Goal: Task Accomplishment & Management: Complete application form

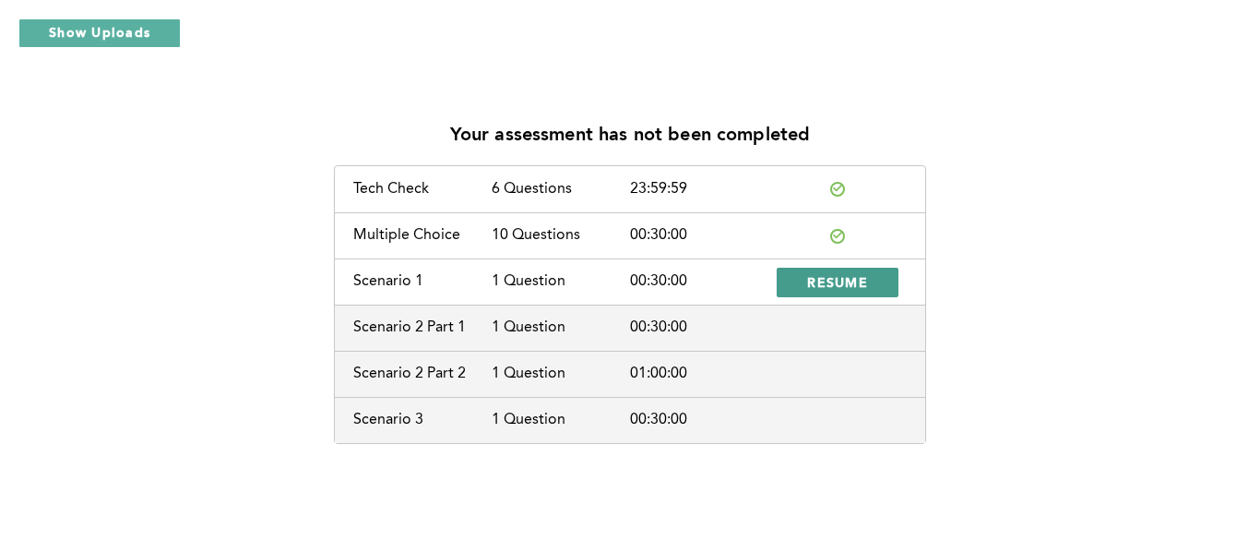
click at [819, 282] on span "RESUME" at bounding box center [837, 282] width 61 height 18
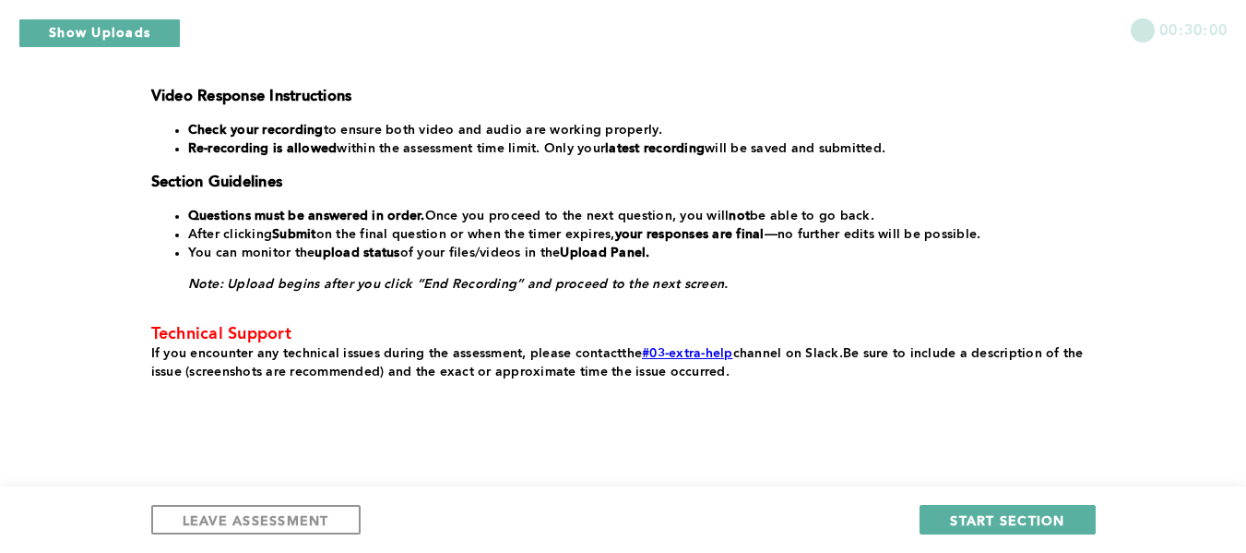
scroll to position [477, 0]
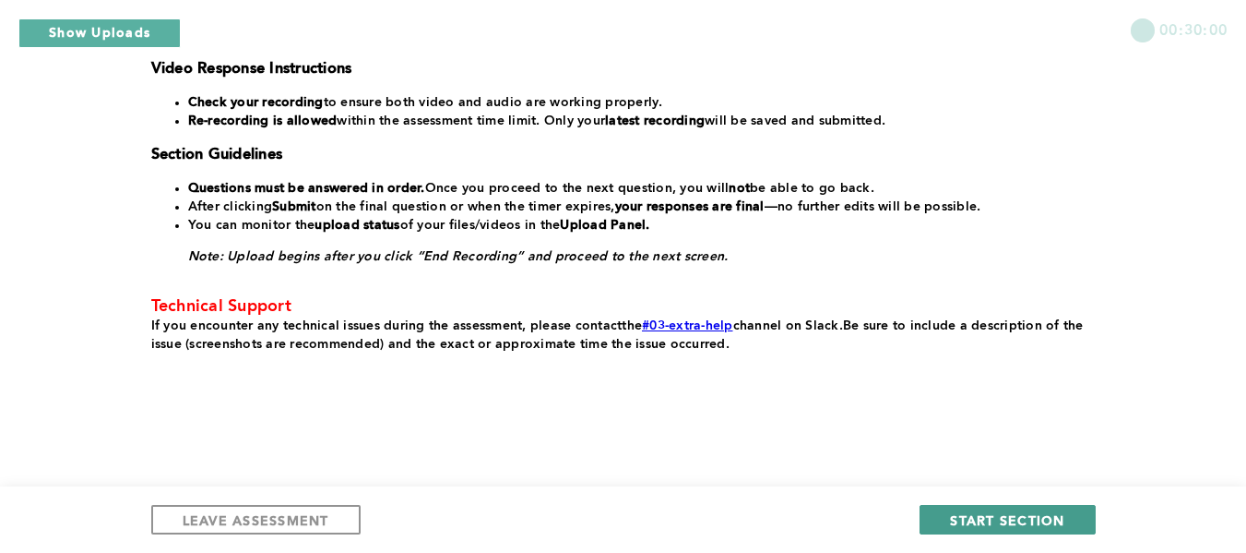
click at [1012, 521] on span "START SECTION" at bounding box center [1007, 520] width 114 height 18
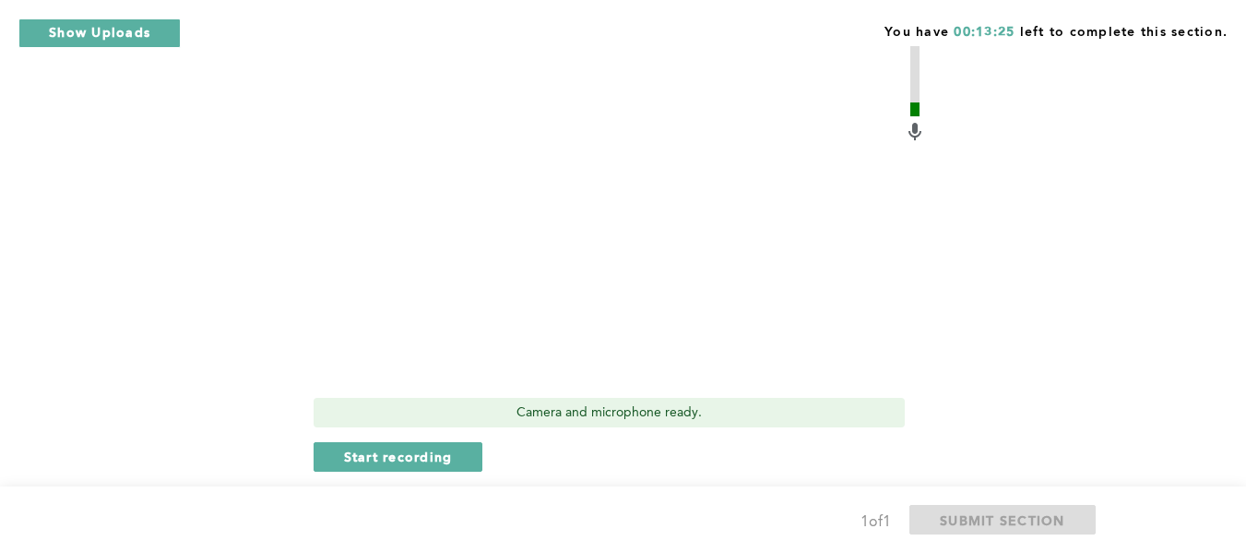
scroll to position [958, 0]
click at [394, 446] on span "Start recording" at bounding box center [398, 455] width 109 height 18
click at [394, 446] on span "Stop recording" at bounding box center [398, 455] width 108 height 18
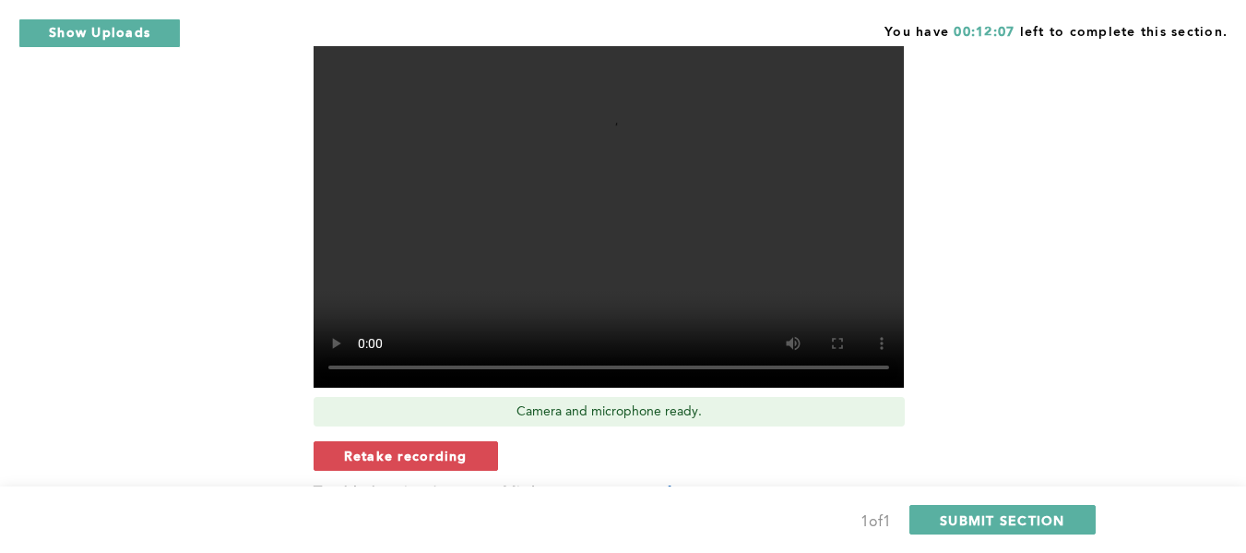
scroll to position [979, 0]
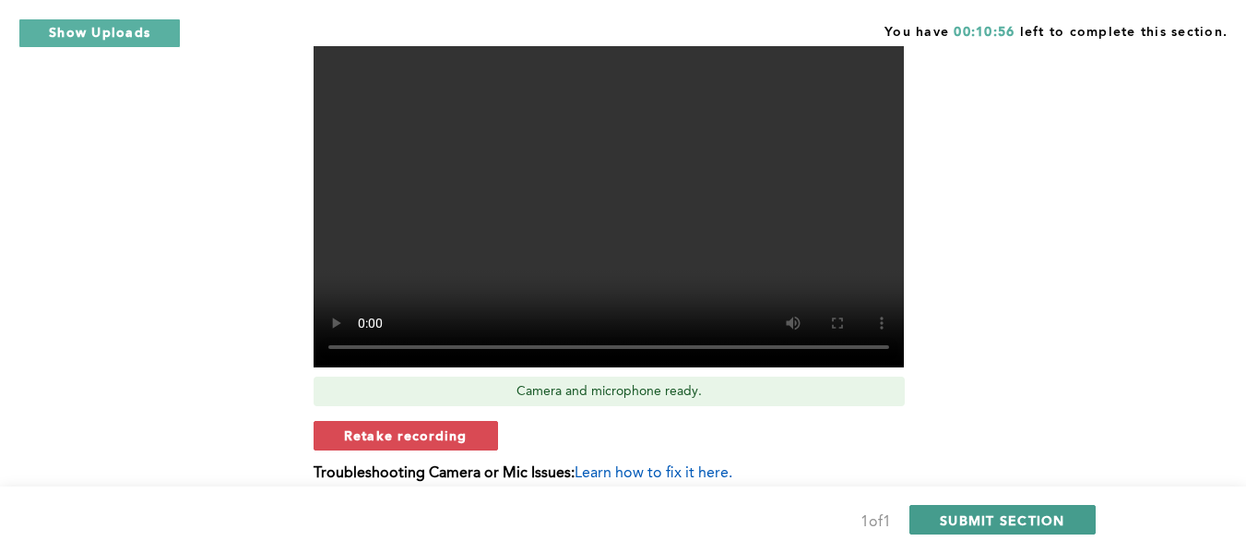
click at [977, 517] on span "SUBMIT SECTION" at bounding box center [1002, 520] width 125 height 18
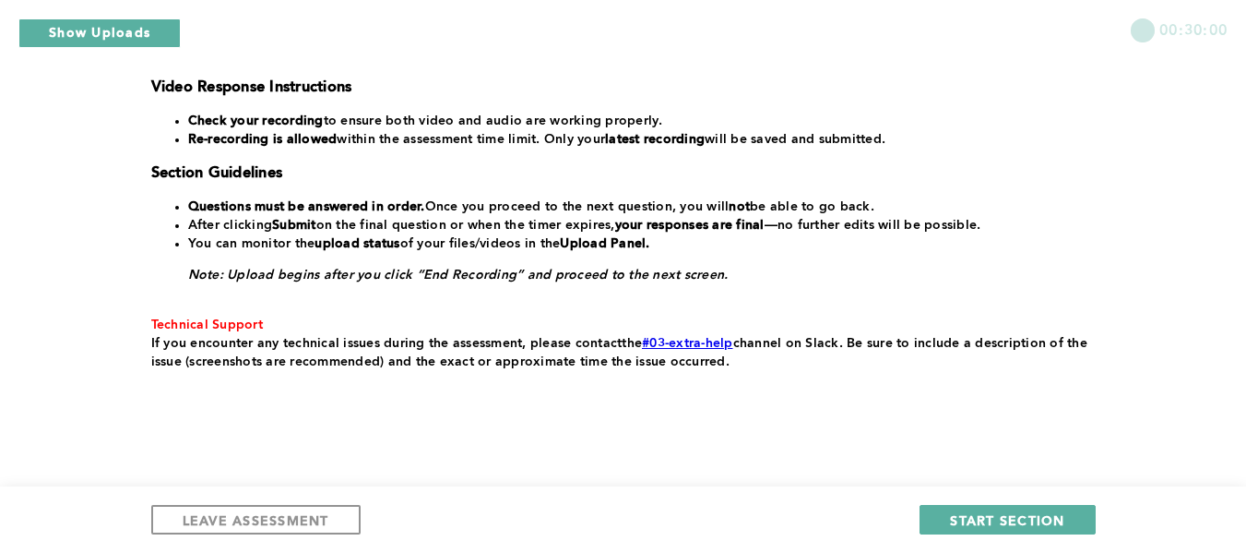
scroll to position [530, 0]
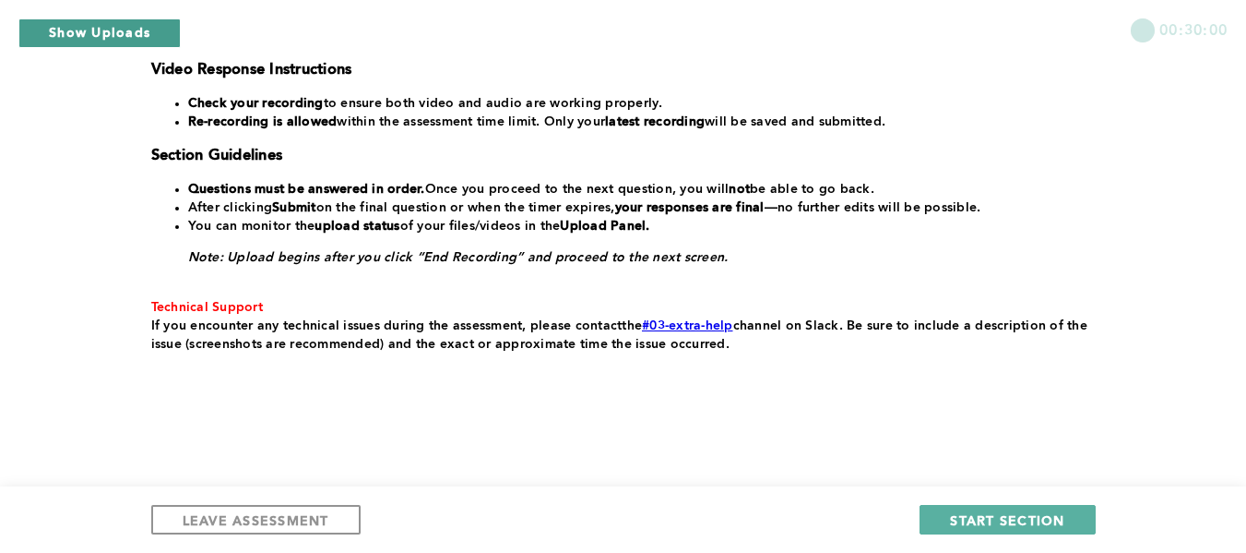
click at [113, 32] on button "Show Uploads" at bounding box center [99, 33] width 162 height 30
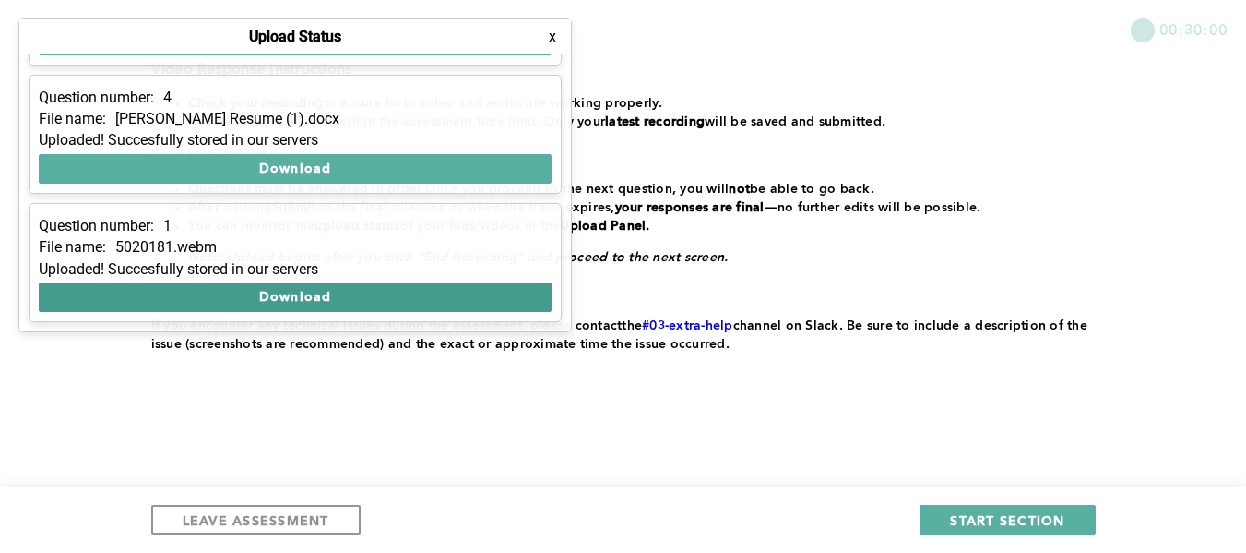
click at [304, 295] on button "Download" at bounding box center [295, 297] width 513 height 30
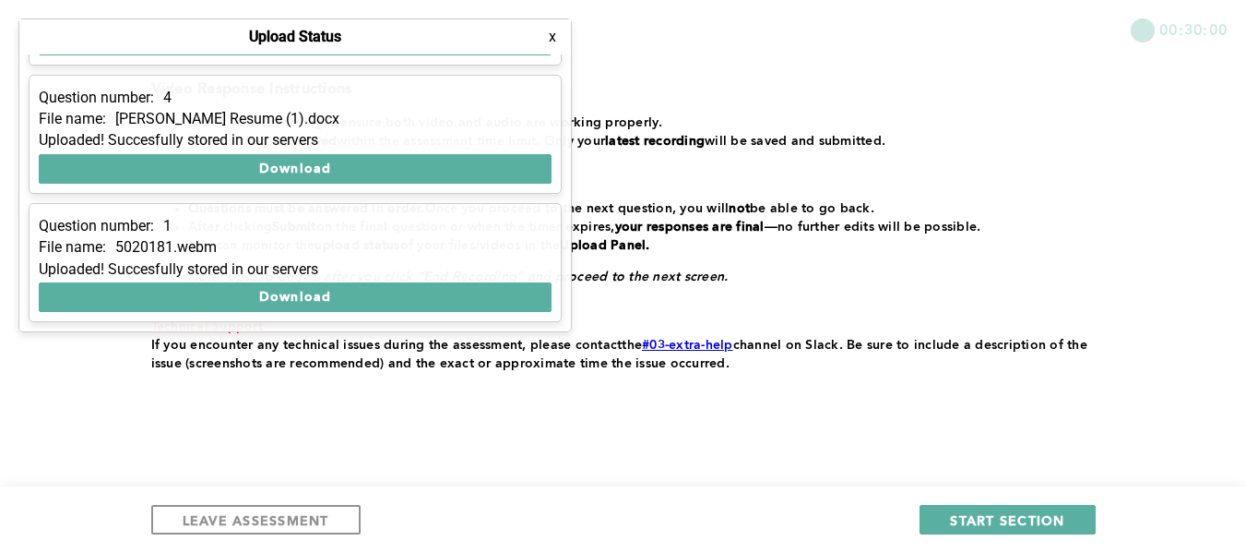
scroll to position [518, 0]
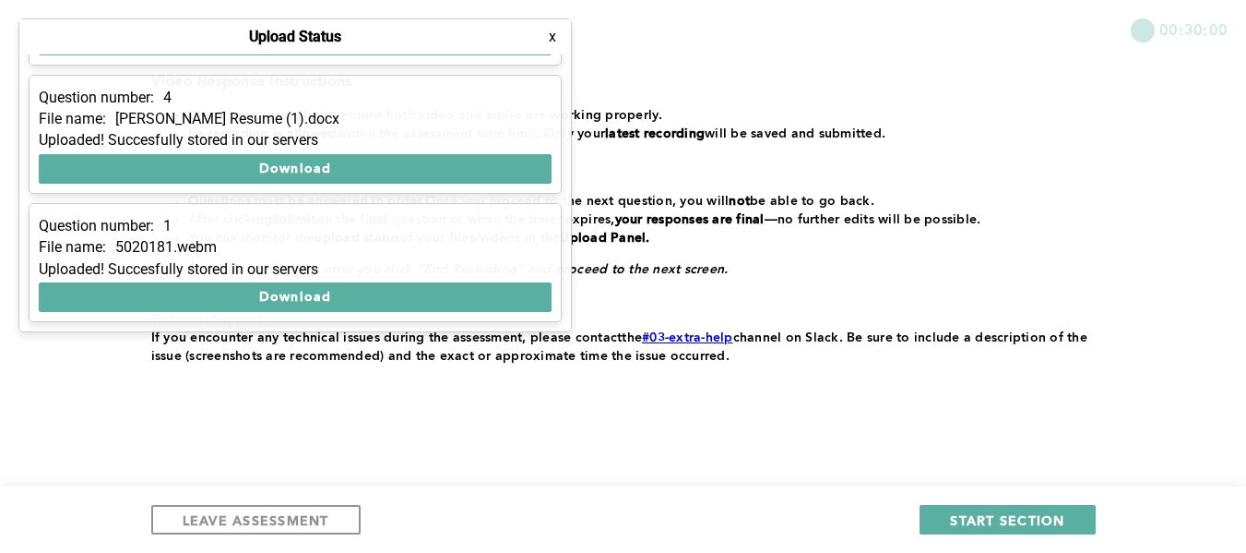
click at [553, 34] on button "x" at bounding box center [552, 37] width 18 height 18
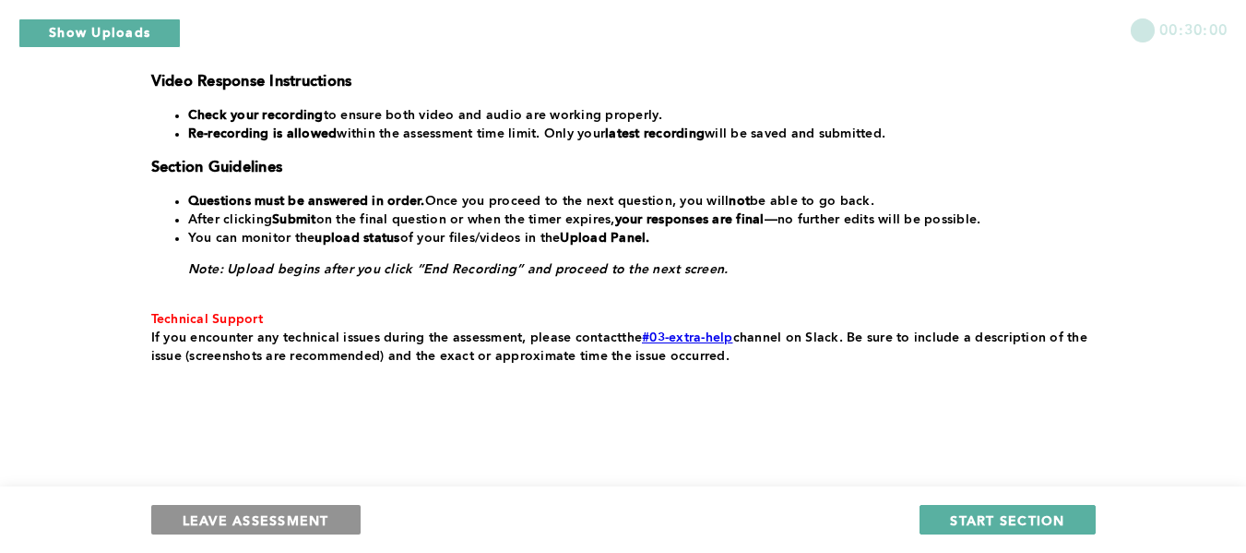
click at [231, 518] on span "LEAVE ASSESSMENT" at bounding box center [256, 520] width 147 height 18
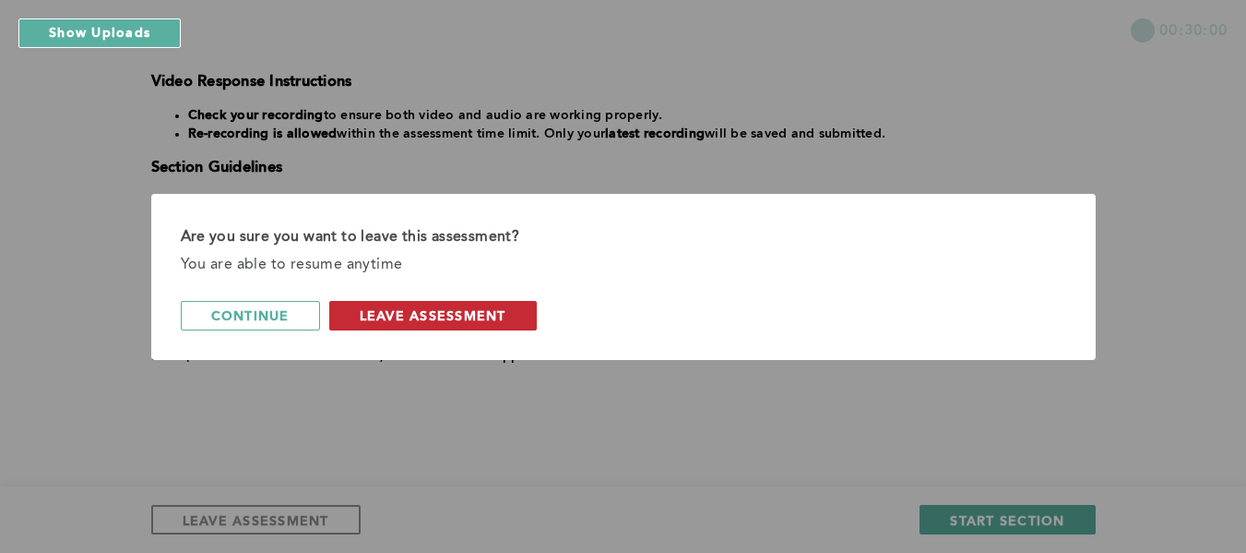
click at [400, 313] on span "leave assessment" at bounding box center [433, 315] width 147 height 18
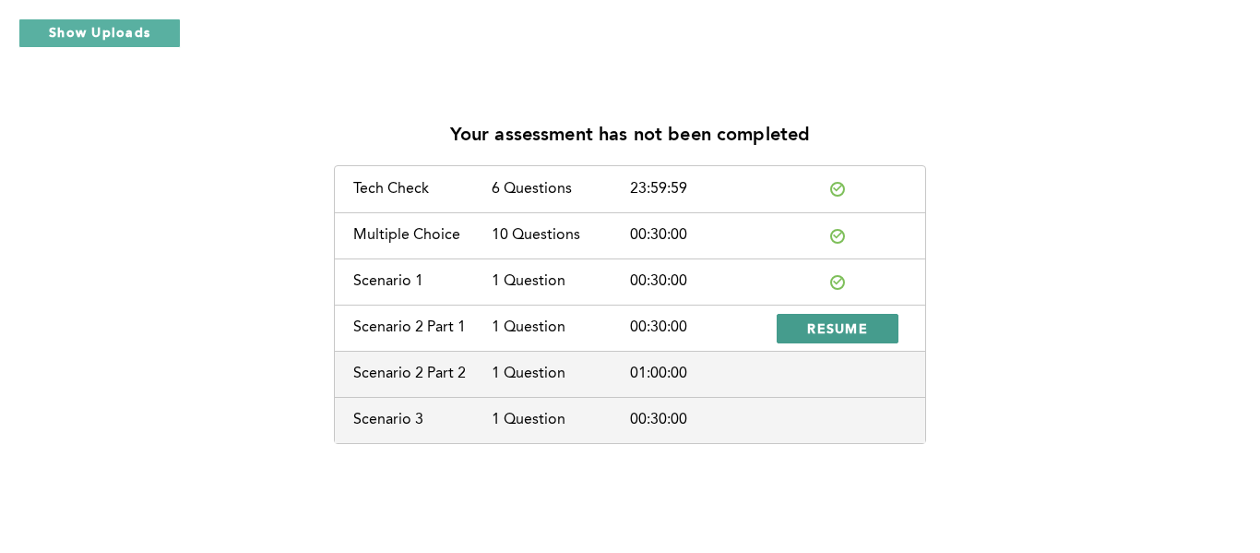
click at [834, 326] on span "RESUME" at bounding box center [837, 328] width 61 height 18
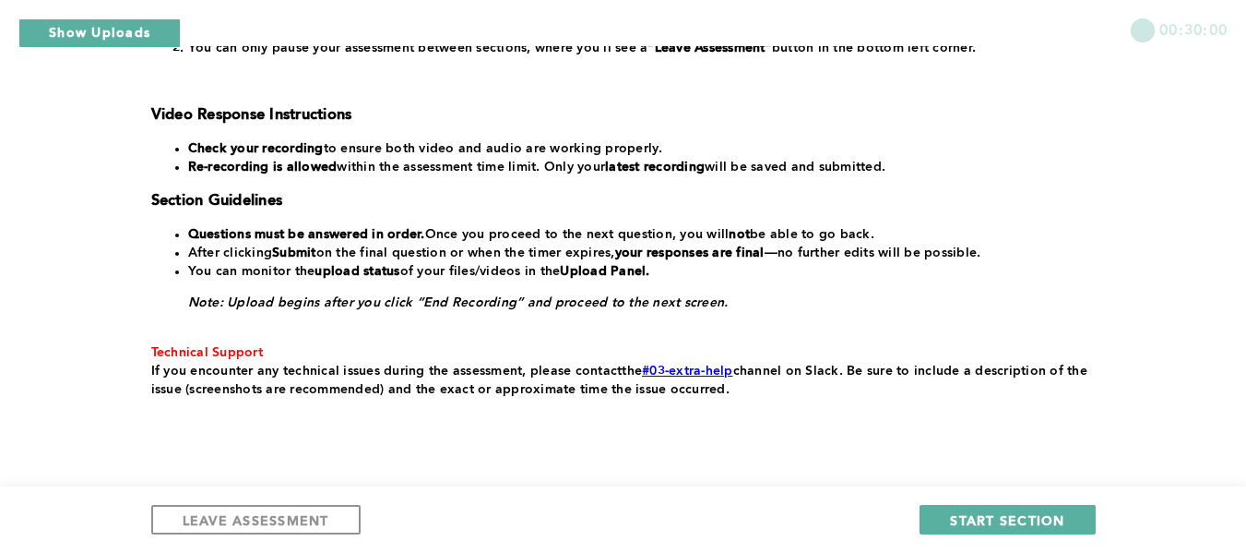
scroll to position [530, 0]
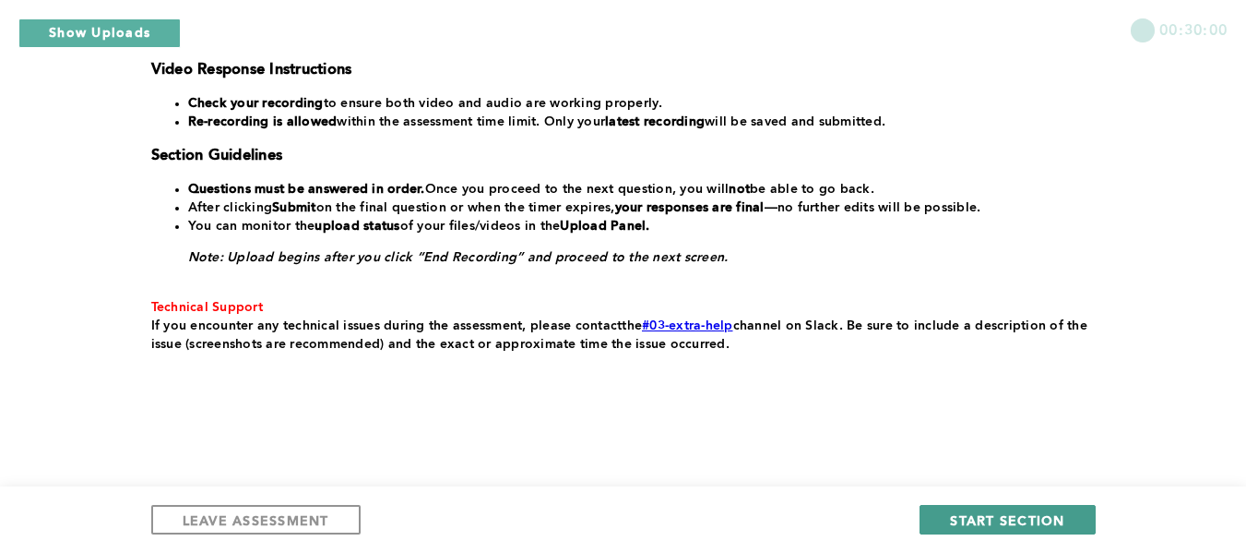
click at [1010, 517] on span "START SECTION" at bounding box center [1007, 520] width 114 height 18
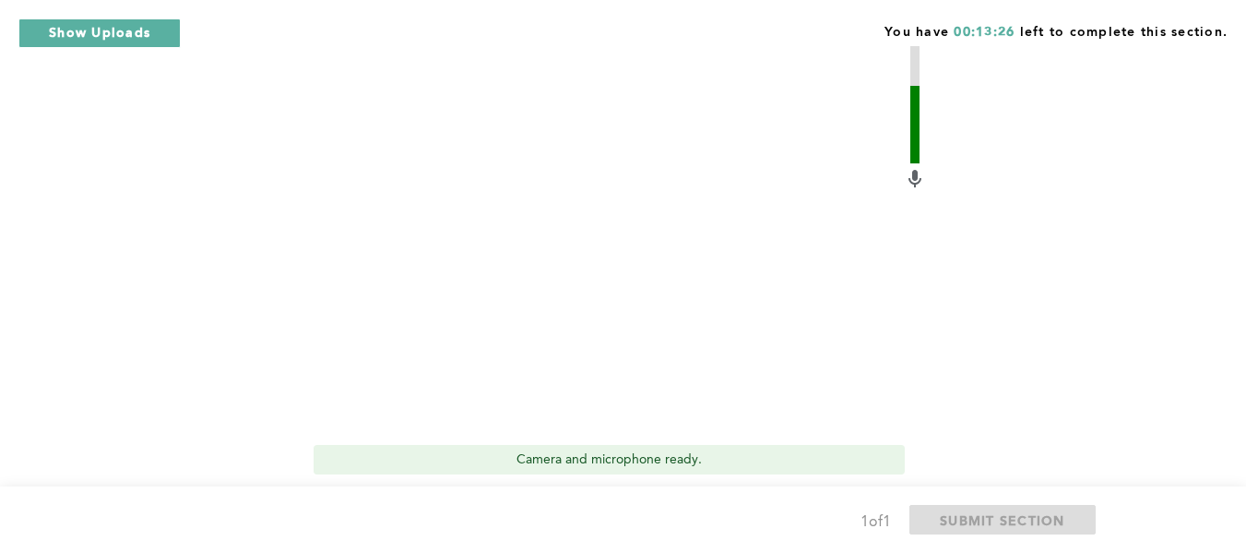
scroll to position [1004, 0]
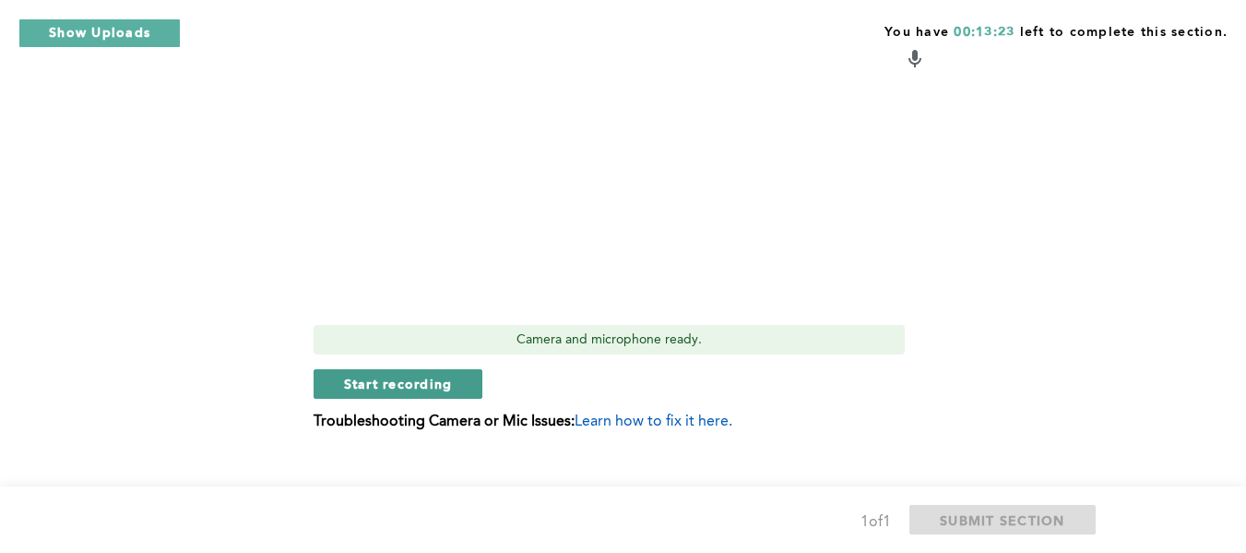
click at [368, 374] on span "Start recording" at bounding box center [398, 383] width 109 height 18
click at [368, 374] on span "Stop recording" at bounding box center [398, 383] width 108 height 18
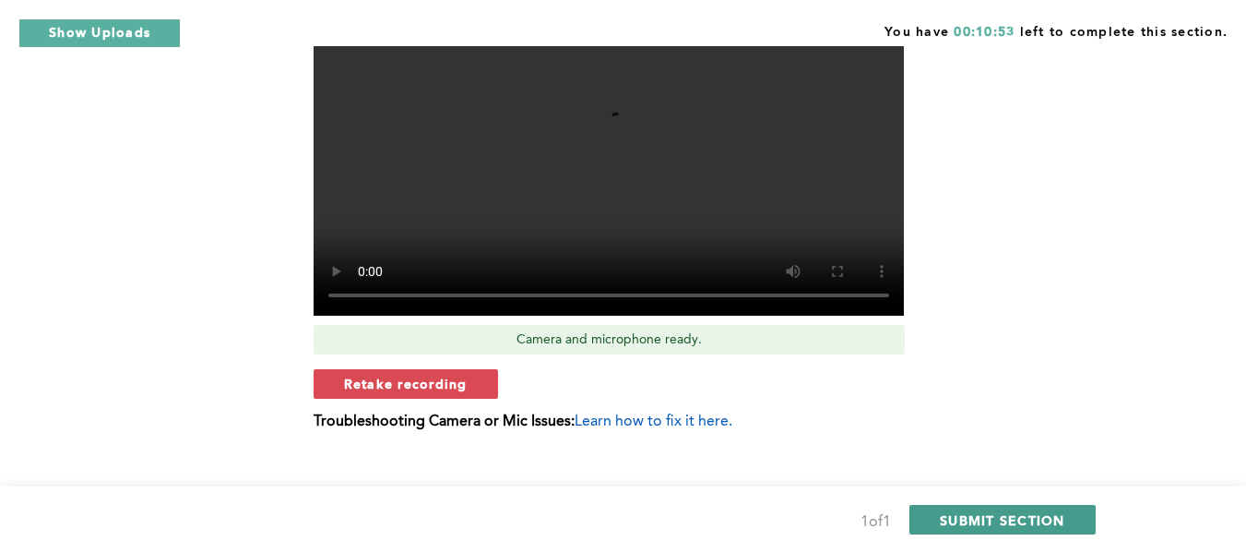
click at [1002, 517] on span "SUBMIT SECTION" at bounding box center [1002, 520] width 125 height 18
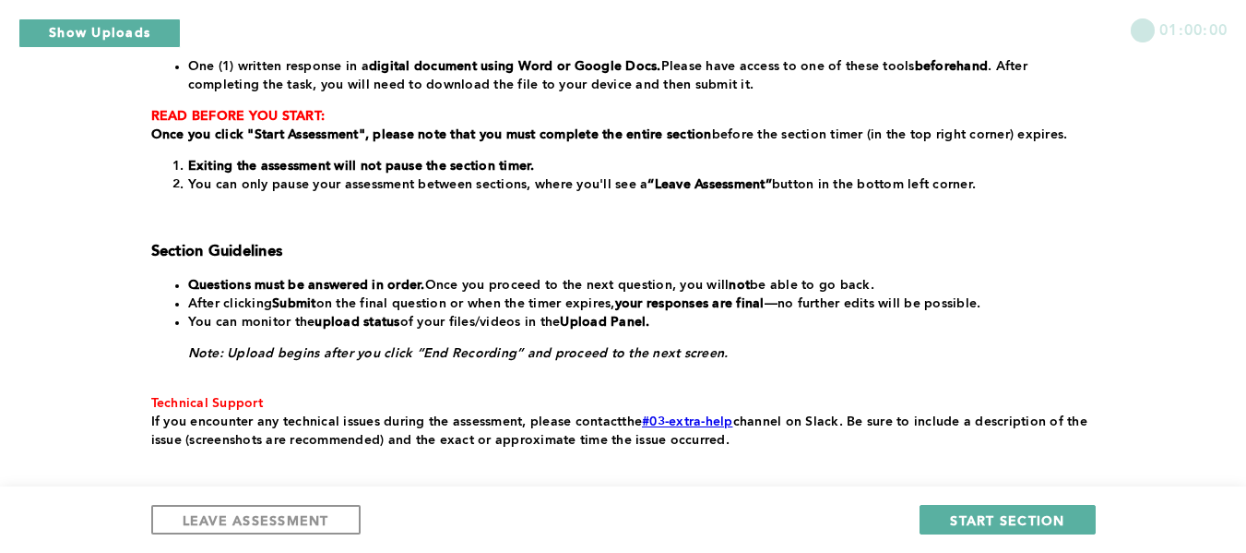
scroll to position [408, 0]
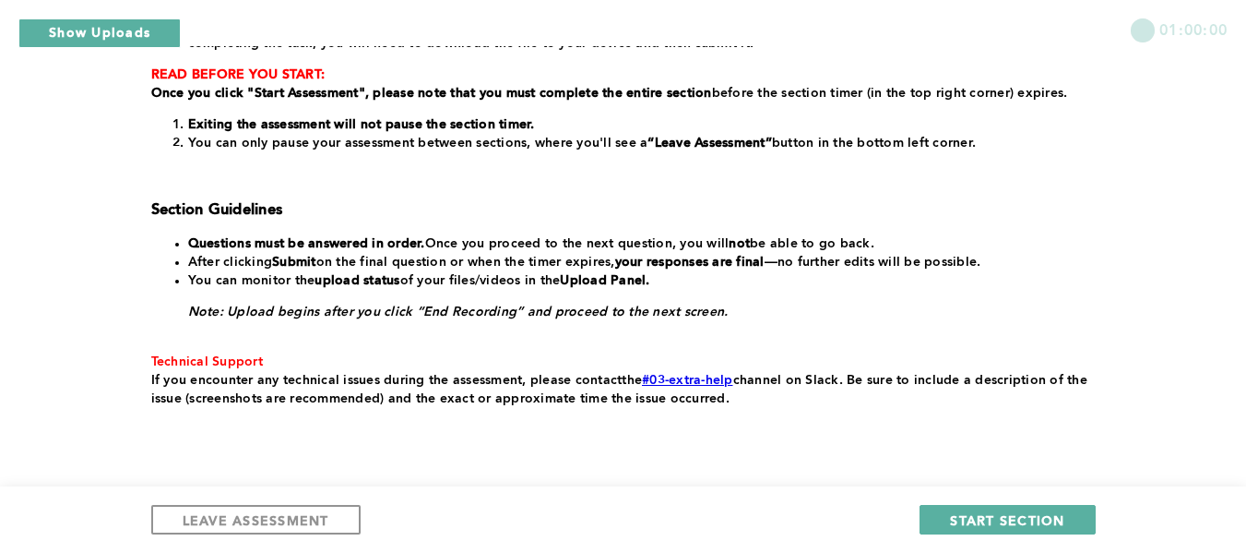
scroll to position [408, 0]
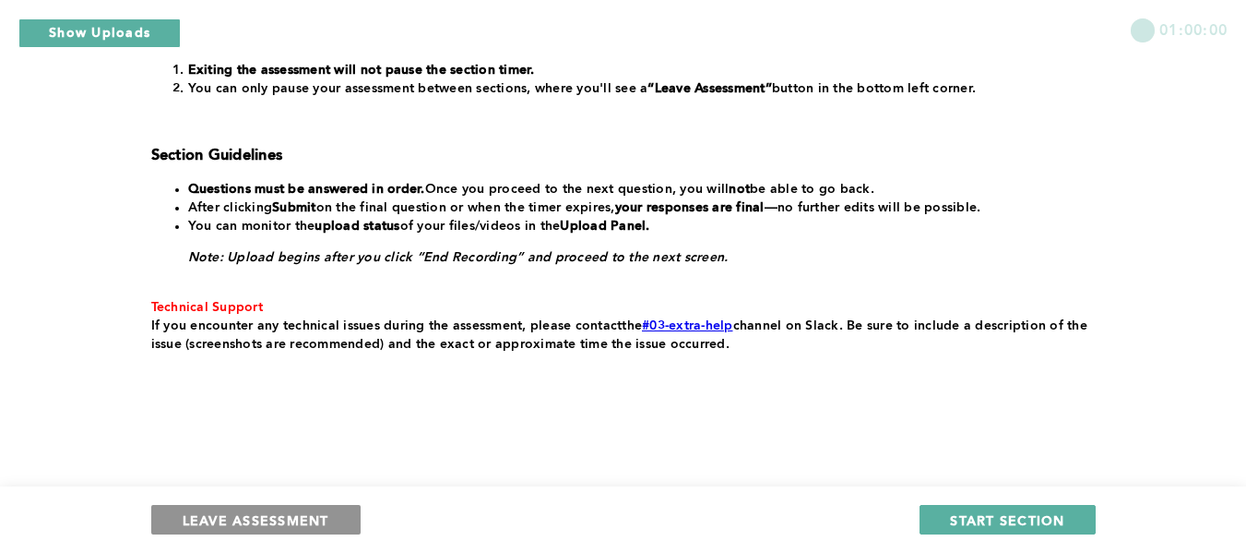
click at [260, 514] on span "LEAVE ASSESSMENT" at bounding box center [256, 520] width 147 height 18
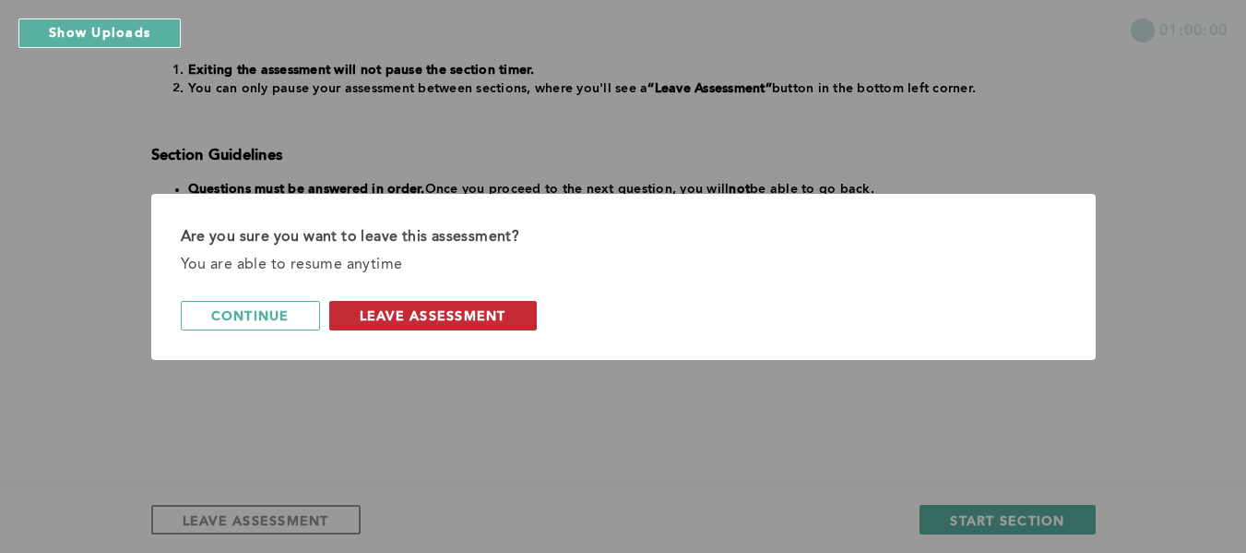
click at [430, 315] on span "leave assessment" at bounding box center [433, 315] width 147 height 18
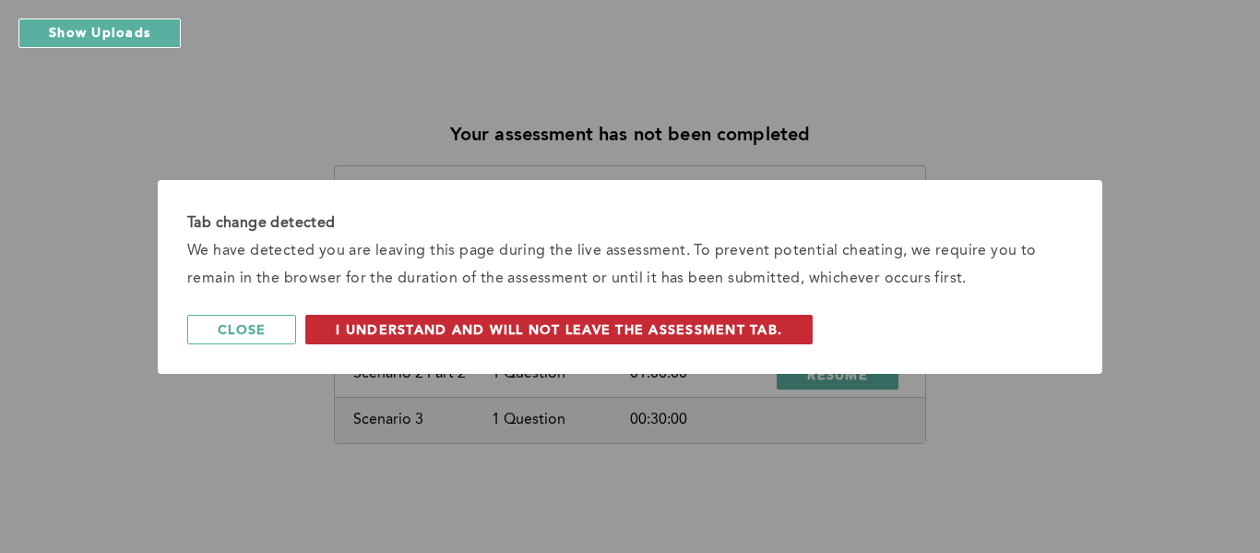
click at [490, 326] on span "I understand and will not leave the assessment tab." at bounding box center [559, 329] width 446 height 18
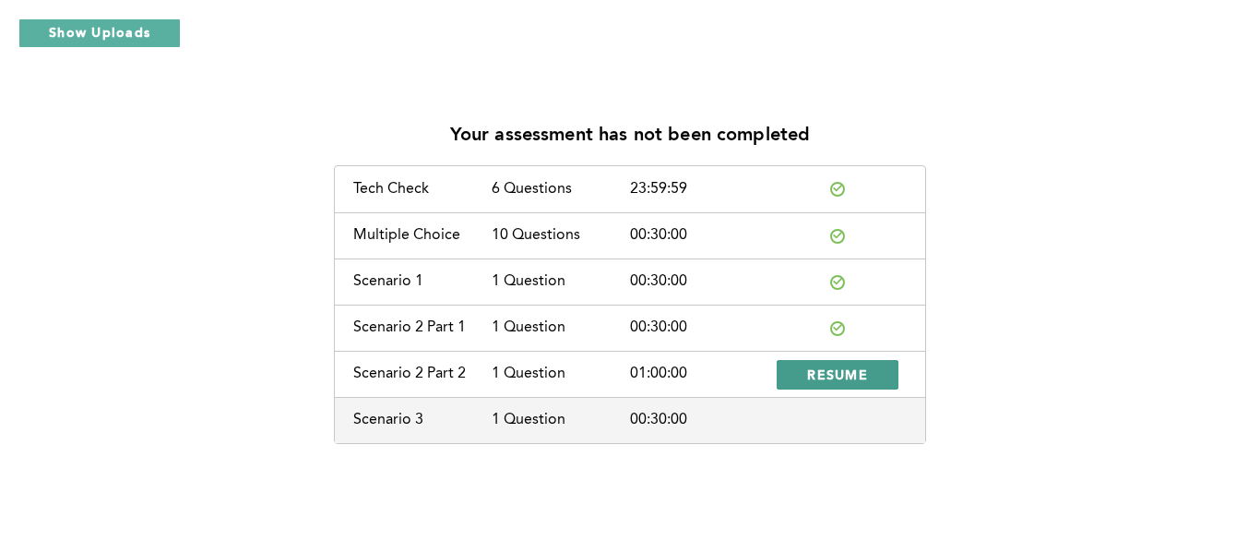
click at [826, 374] on span "RESUME" at bounding box center [837, 374] width 61 height 18
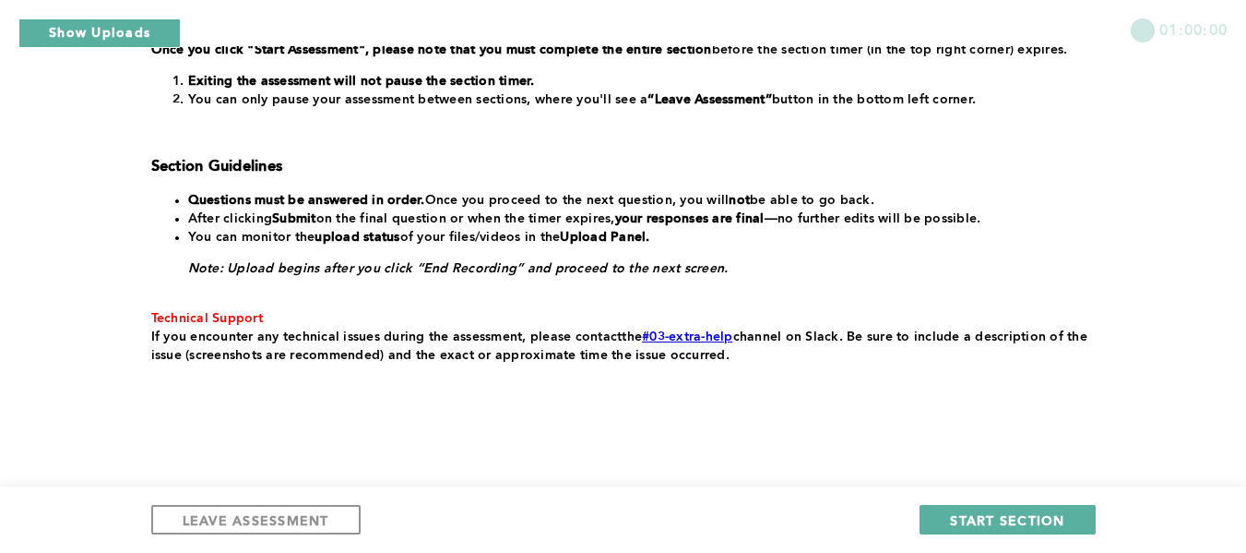
scroll to position [408, 0]
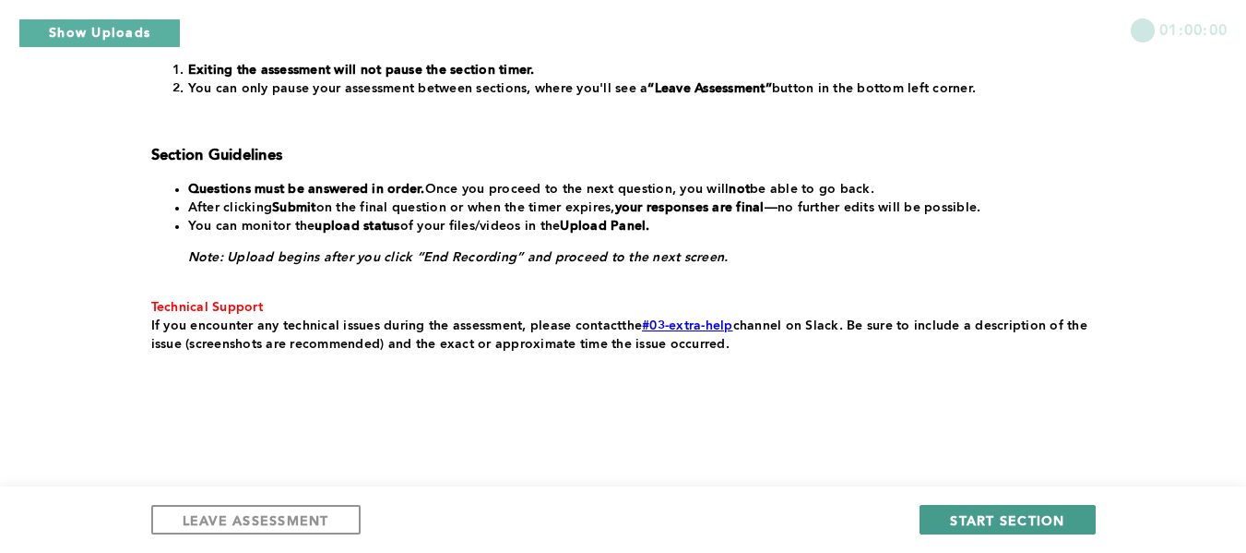
click at [1038, 522] on span "START SECTION" at bounding box center [1007, 520] width 114 height 18
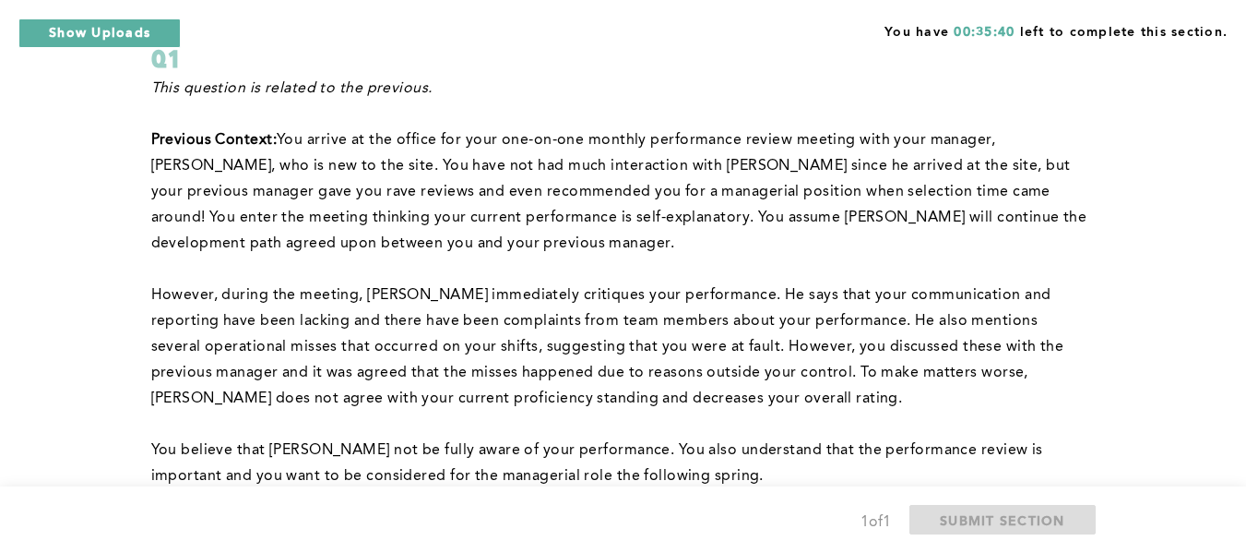
scroll to position [134, 0]
click at [764, 259] on p "﻿" at bounding box center [619, 270] width 937 height 26
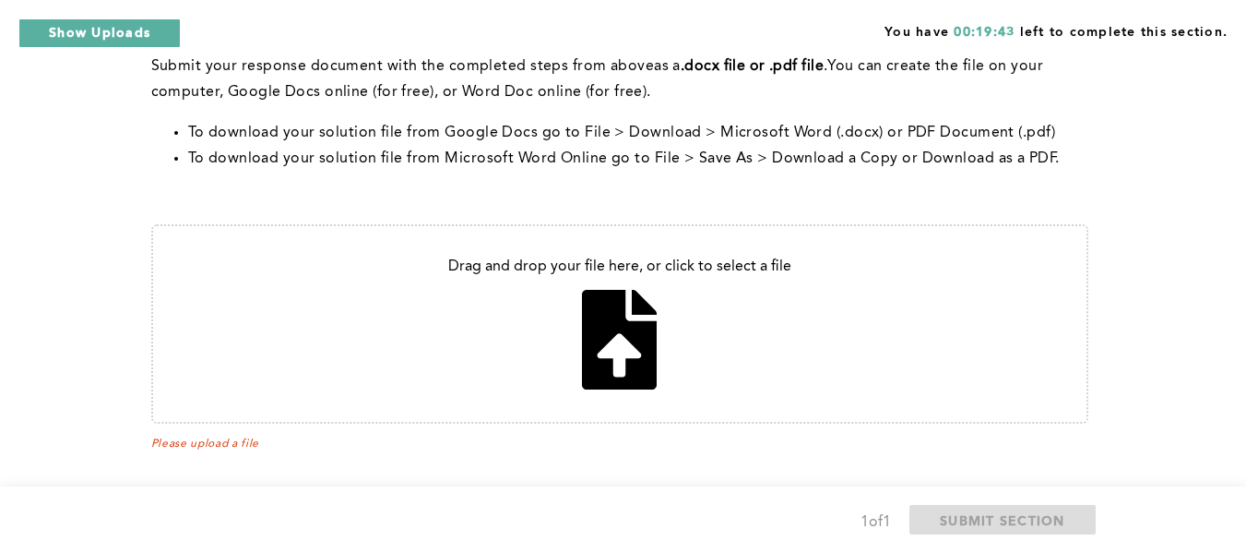
scroll to position [928, 0]
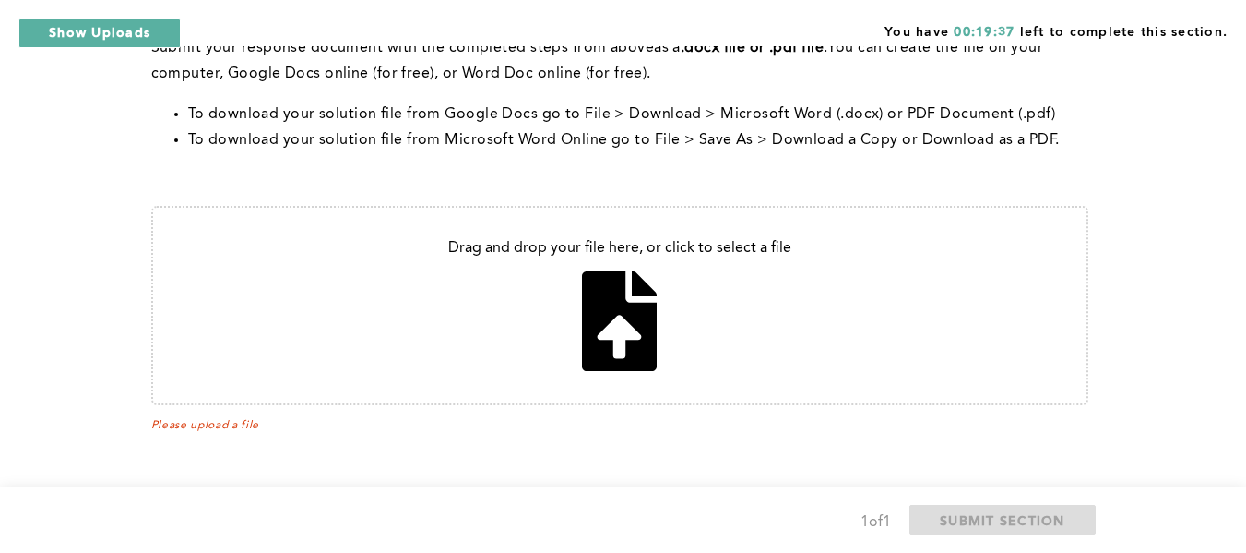
click at [622, 339] on input "file" at bounding box center [619, 306] width 933 height 196
click at [615, 336] on input "file" at bounding box center [619, 306] width 933 height 196
click at [617, 335] on input "file" at bounding box center [619, 306] width 933 height 196
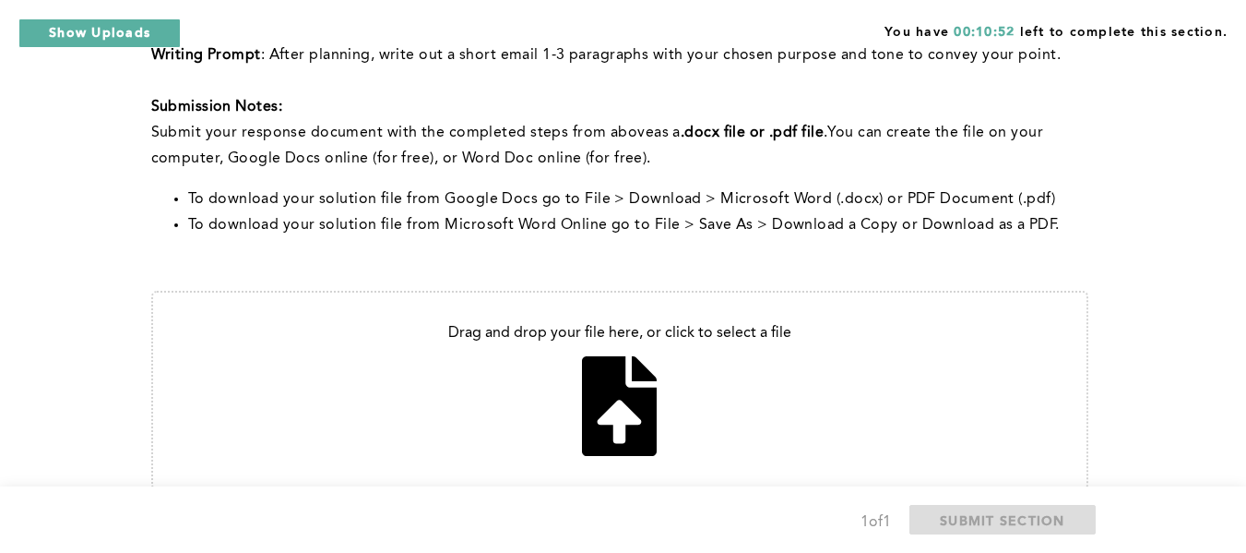
scroll to position [844, 0]
click at [617, 411] on input "file" at bounding box center [619, 389] width 933 height 196
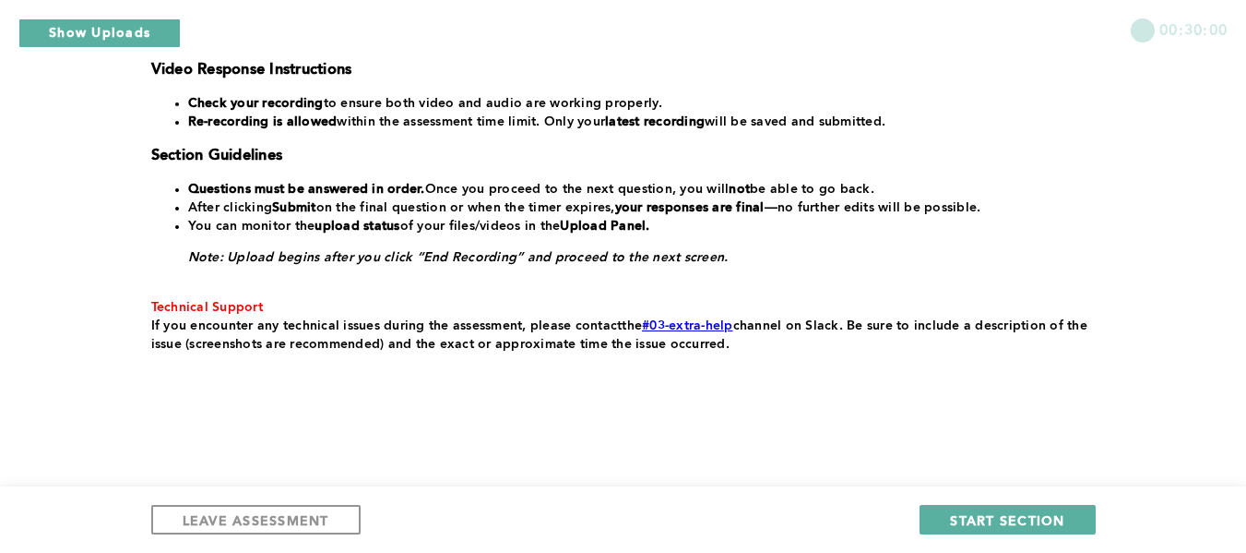
scroll to position [471, 0]
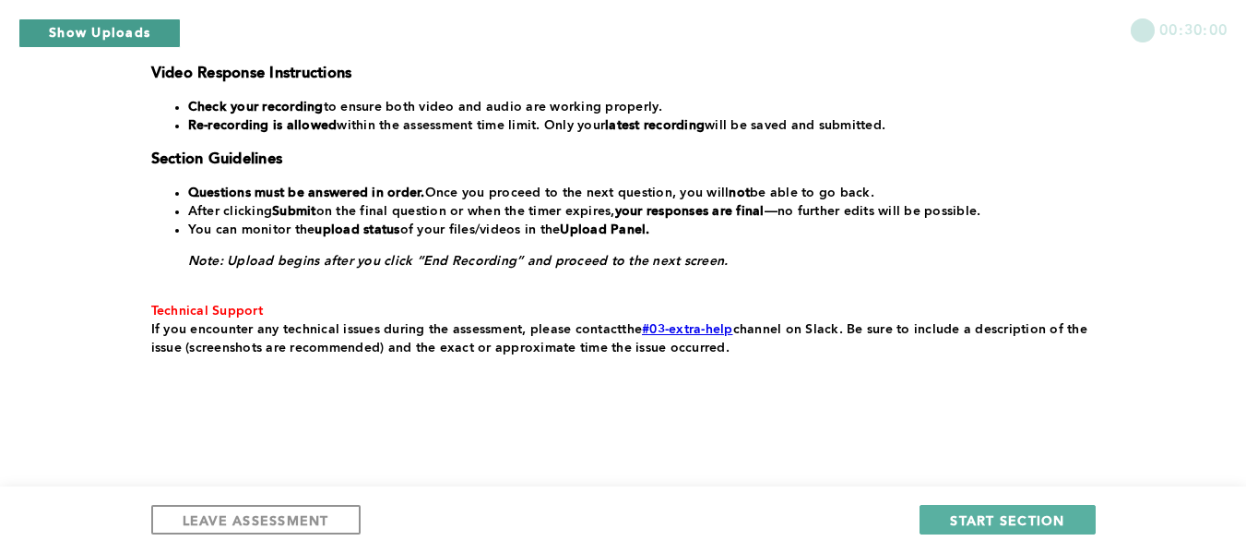
click at [90, 38] on button "Show Uploads" at bounding box center [99, 33] width 162 height 30
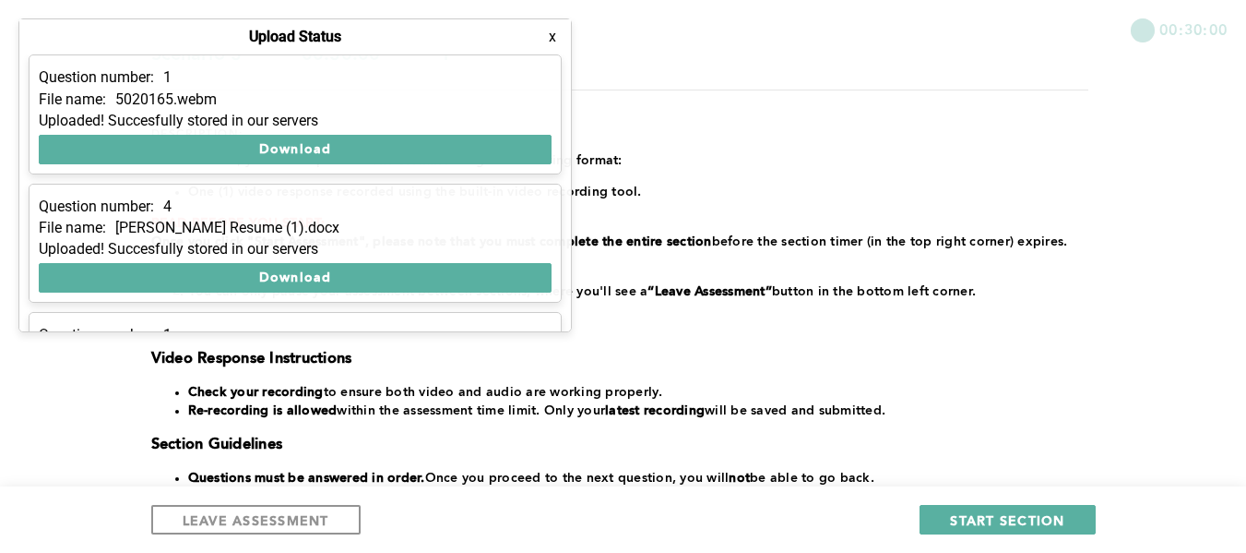
scroll to position [185, 0]
click at [550, 34] on button "x" at bounding box center [552, 37] width 18 height 18
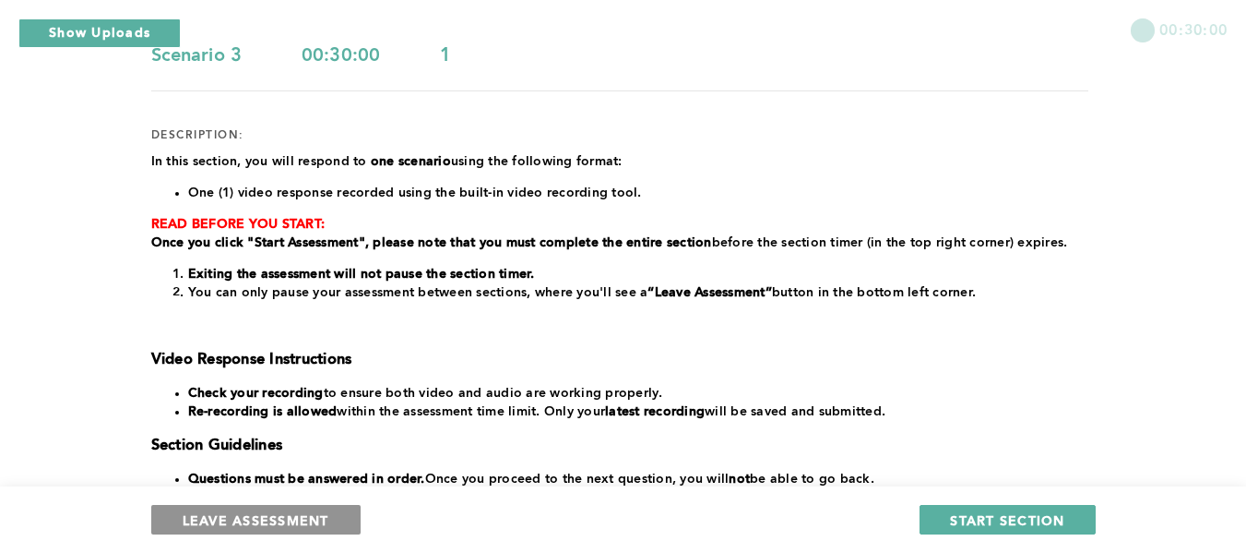
click at [216, 519] on span "LEAVE ASSESSMENT" at bounding box center [256, 520] width 147 height 18
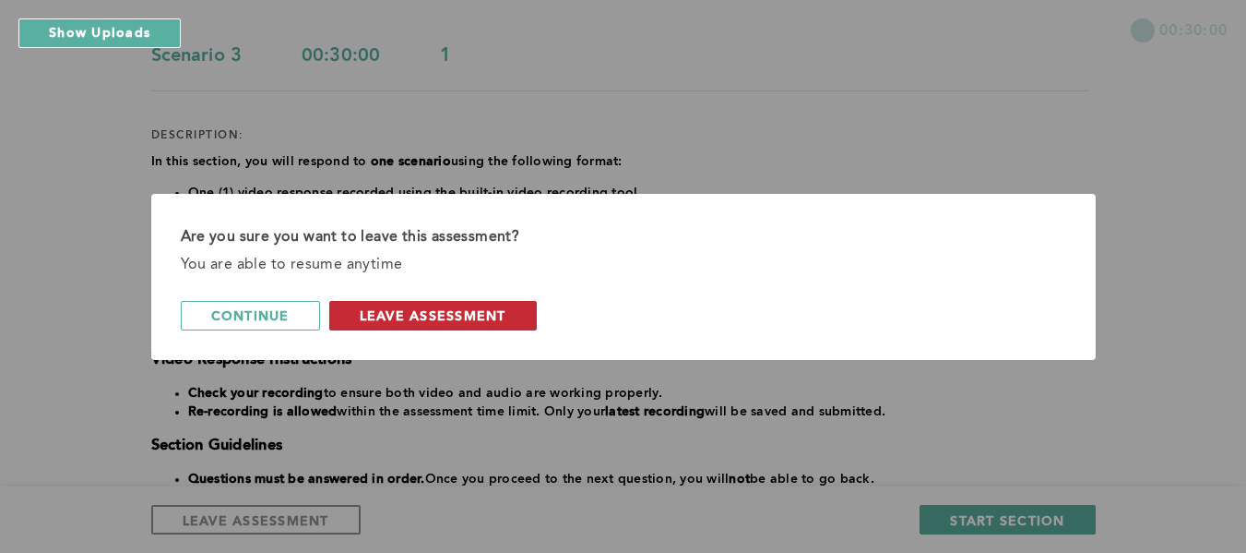
click at [403, 313] on span "leave assessment" at bounding box center [433, 315] width 147 height 18
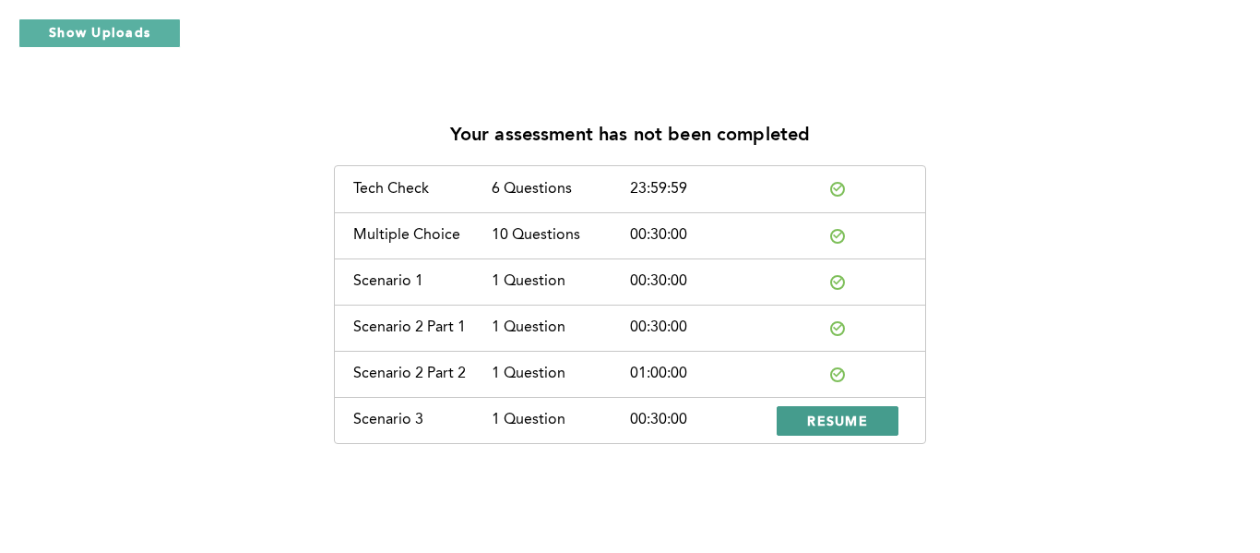
click at [843, 419] on span "RESUME" at bounding box center [837, 420] width 61 height 18
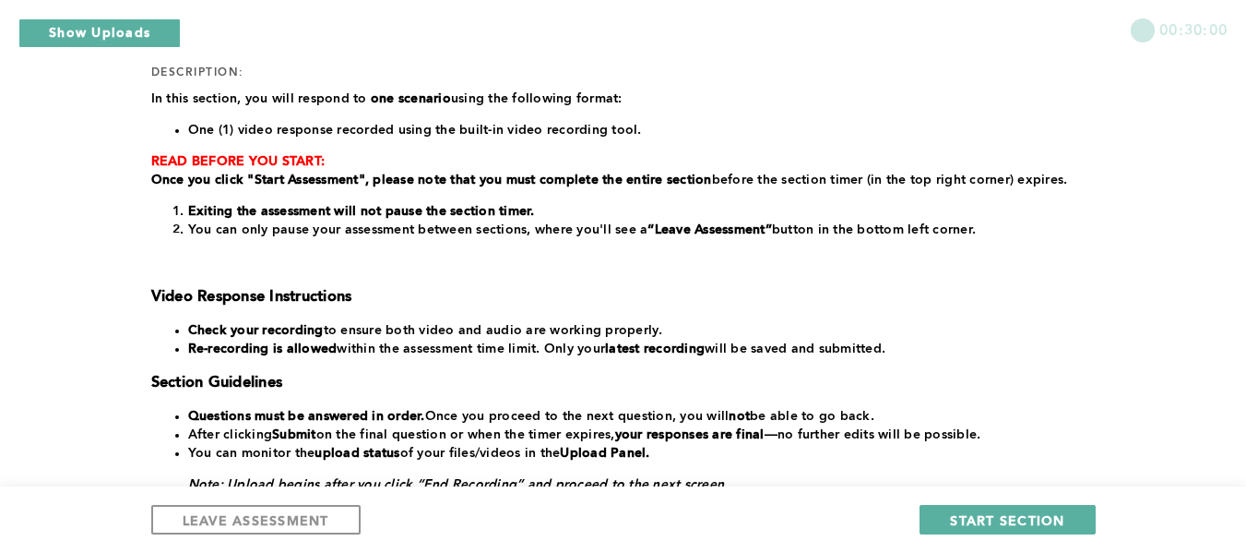
scroll to position [475, 0]
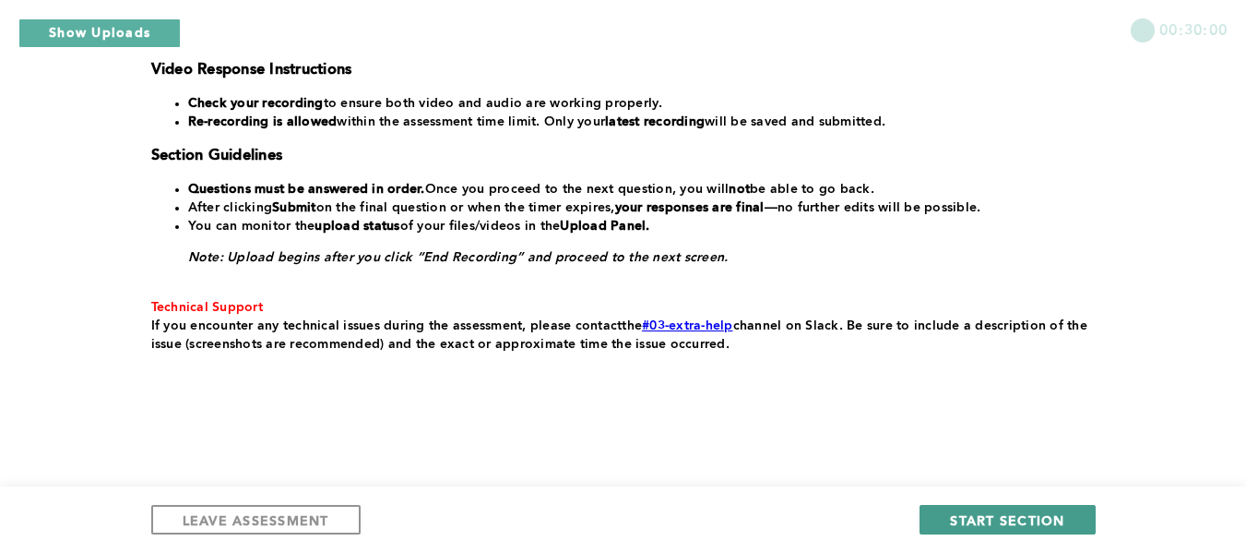
click at [998, 517] on span "START SECTION" at bounding box center [1007, 520] width 114 height 18
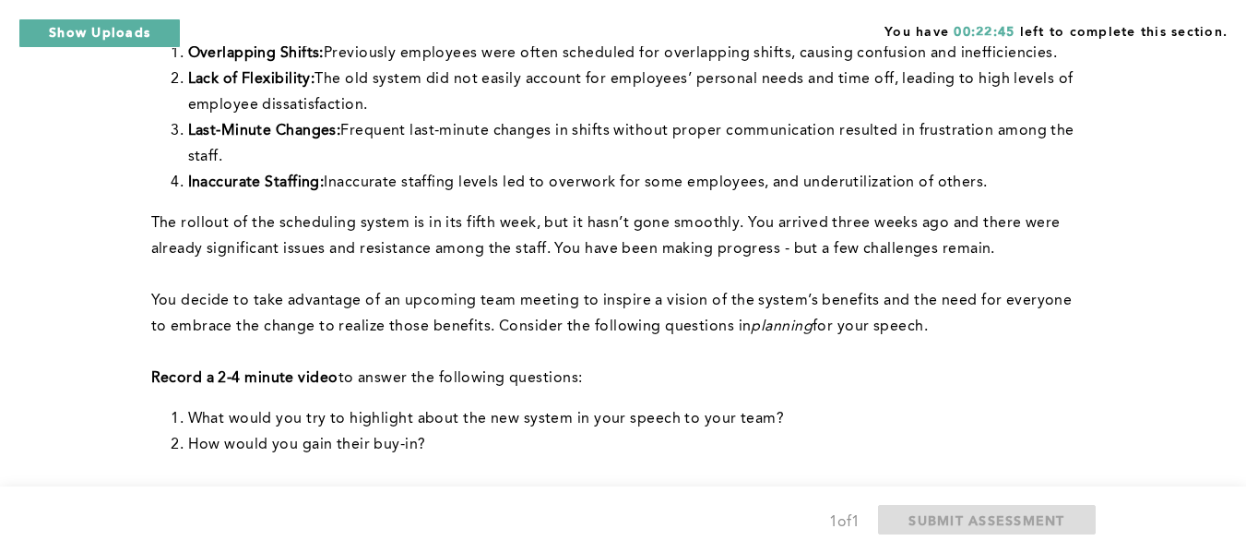
scroll to position [292, 0]
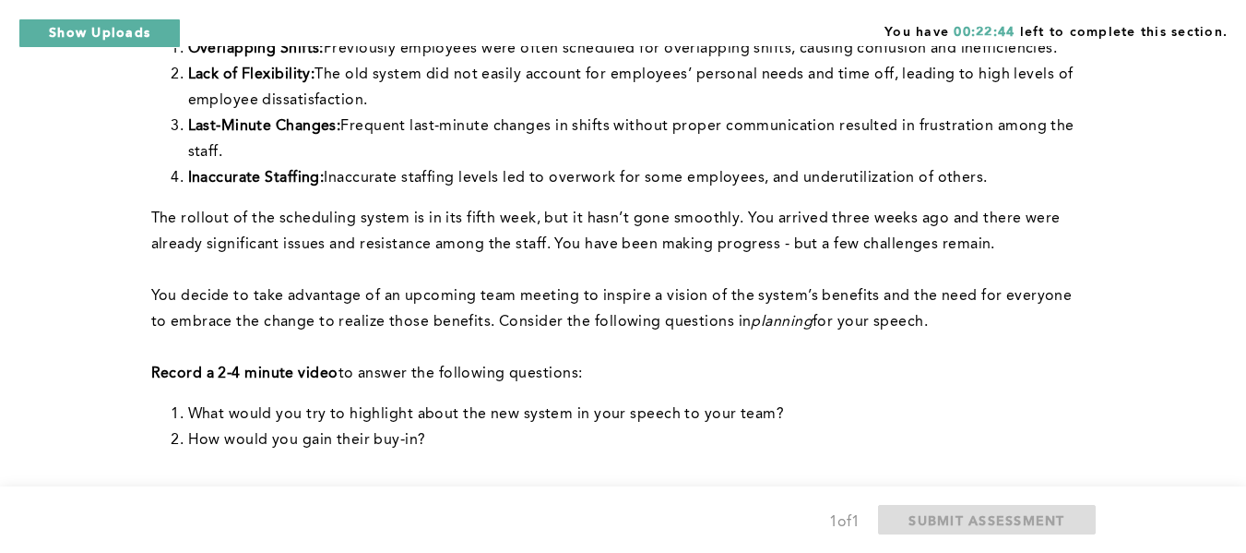
click at [1100, 413] on div "You have 00:22:44 left to complete this section. Q1 Context: As a new Operation…" at bounding box center [623, 488] width 1246 height 1561
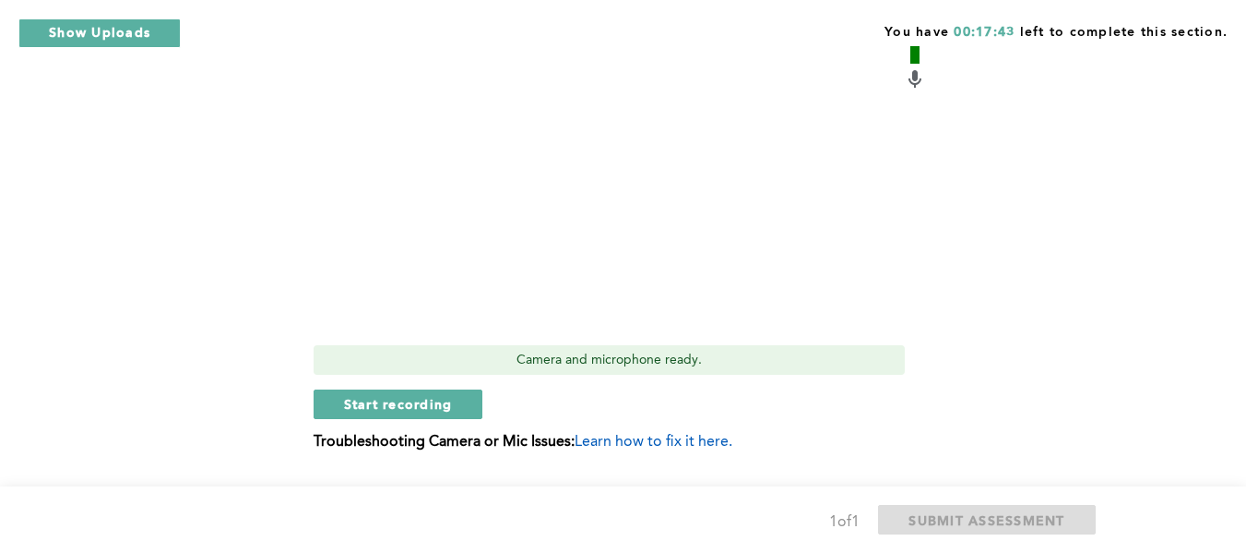
scroll to position [966, 0]
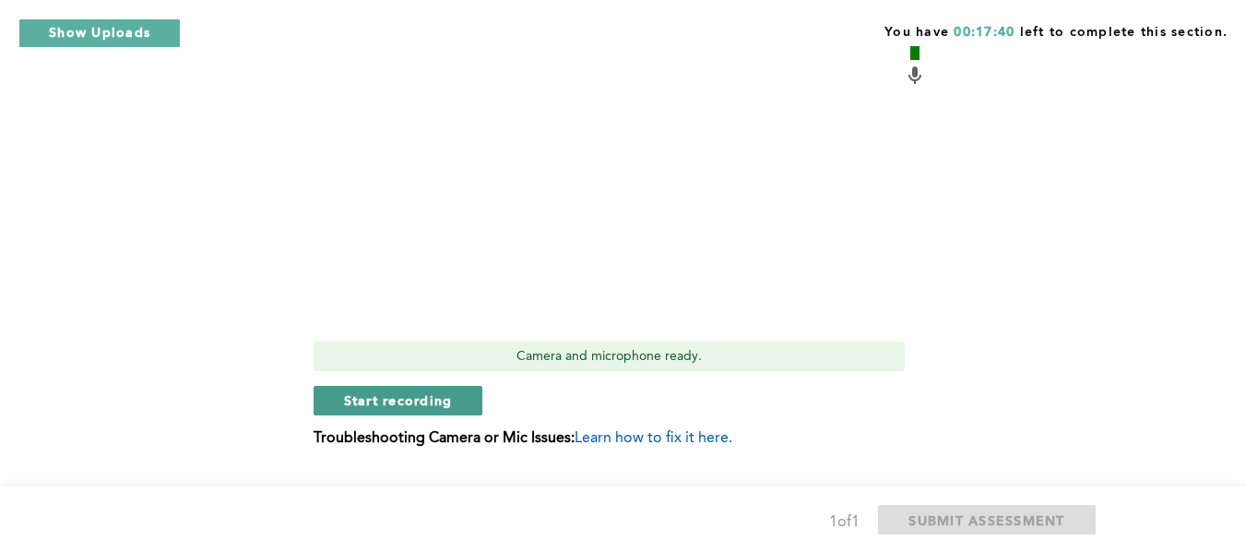
click at [398, 400] on span "Start recording" at bounding box center [398, 400] width 109 height 18
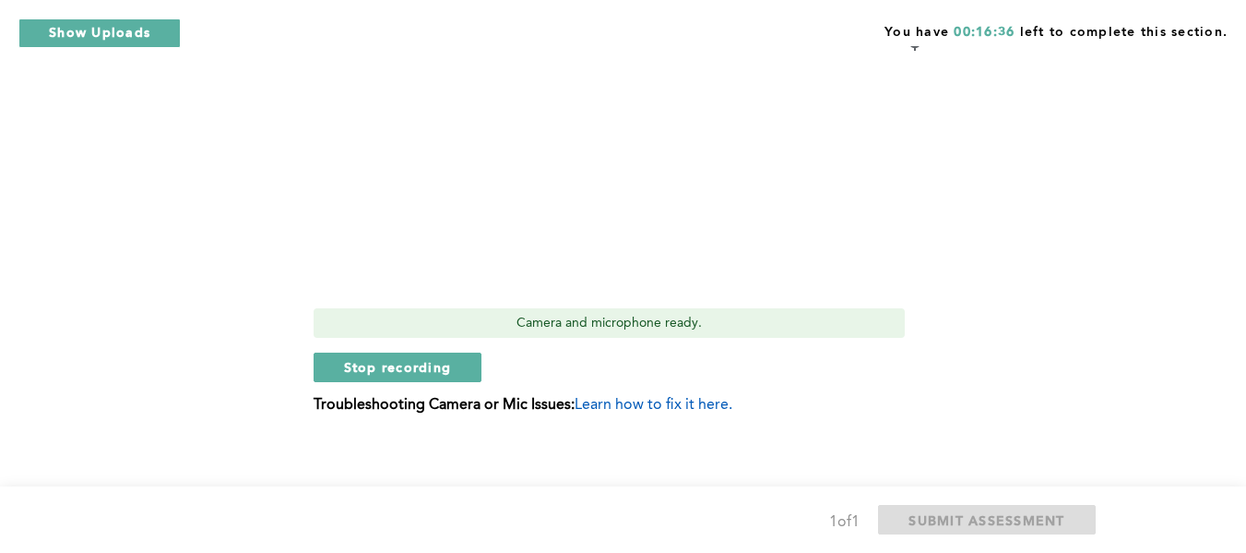
scroll to position [1000, 0]
click at [375, 371] on span "Stop recording" at bounding box center [398, 366] width 108 height 18
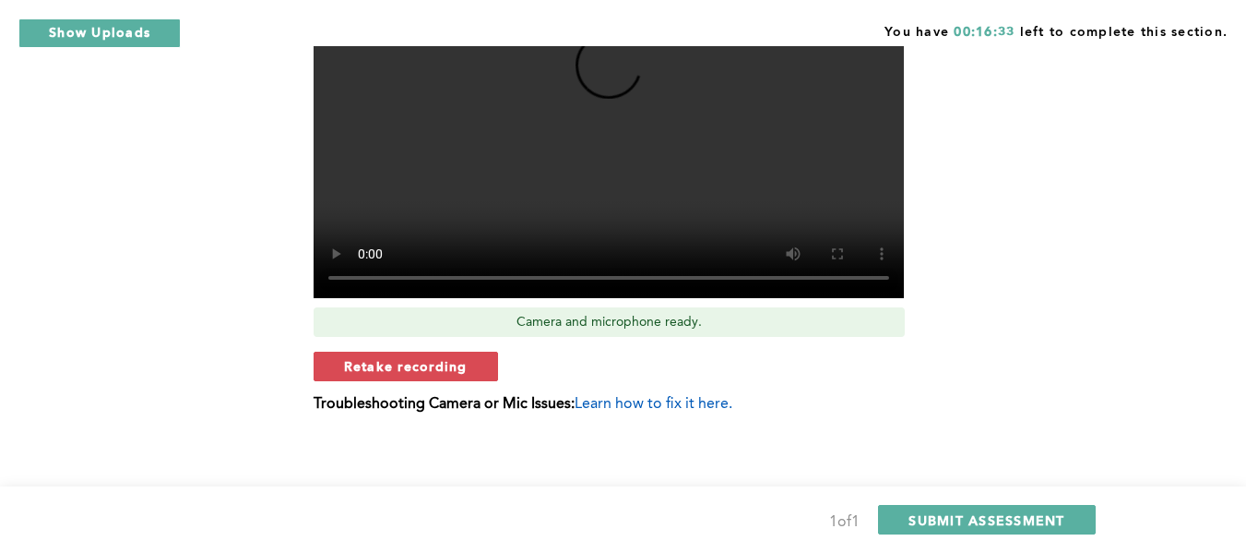
click at [375, 371] on span "Retake recording" at bounding box center [406, 366] width 124 height 18
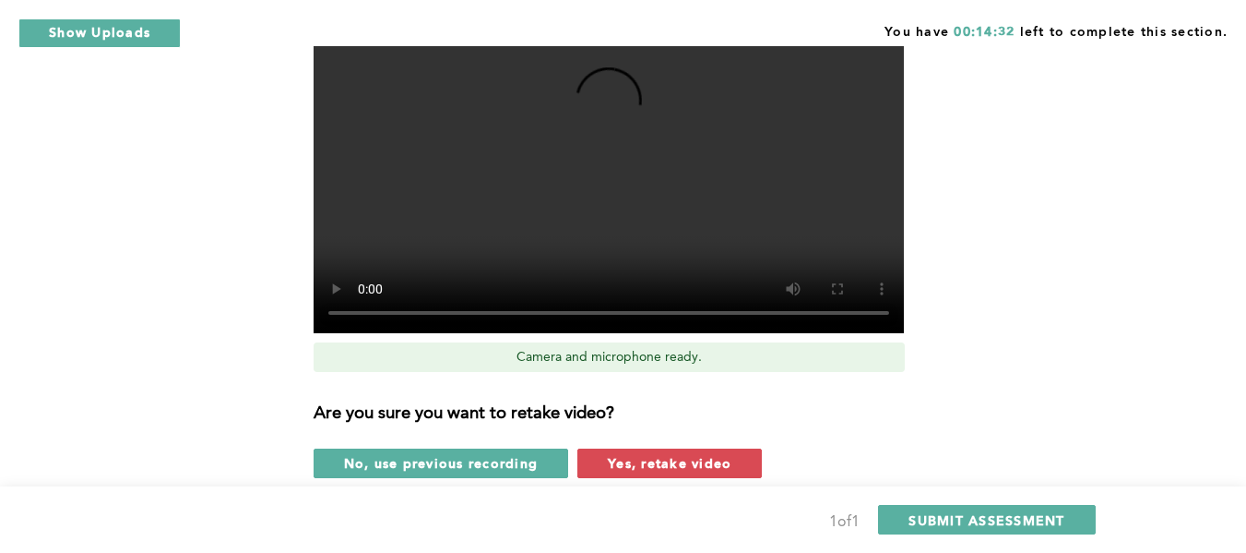
scroll to position [966, 0]
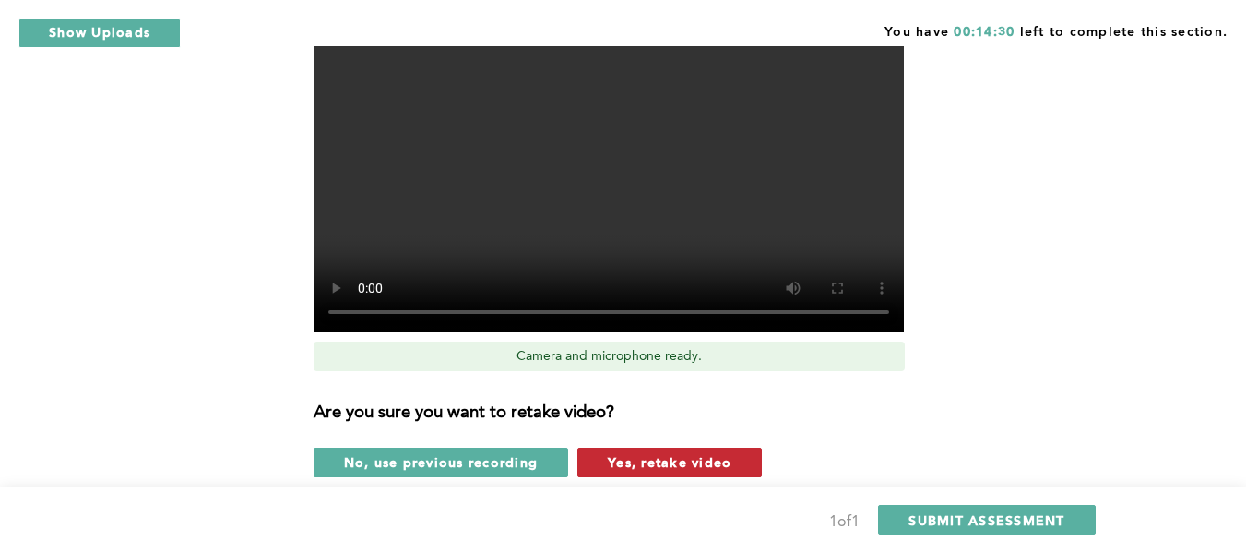
click at [649, 458] on span "Yes, retake video" at bounding box center [670, 462] width 124 height 18
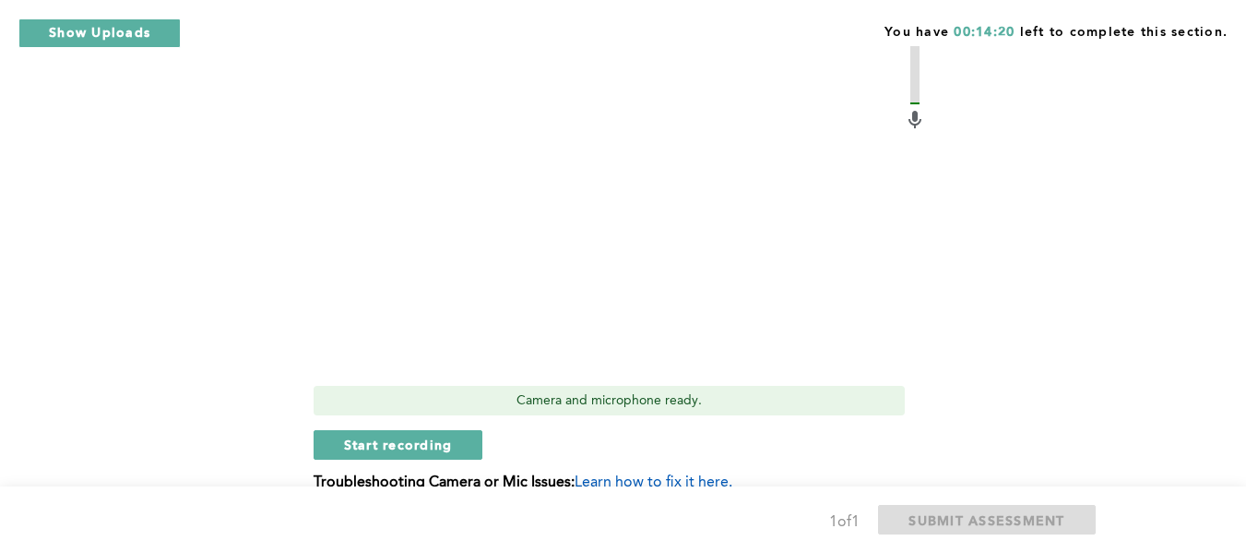
scroll to position [921, 0]
click at [360, 437] on span "Start recording" at bounding box center [398, 445] width 109 height 18
click at [390, 446] on span "Stop recording" at bounding box center [398, 445] width 108 height 18
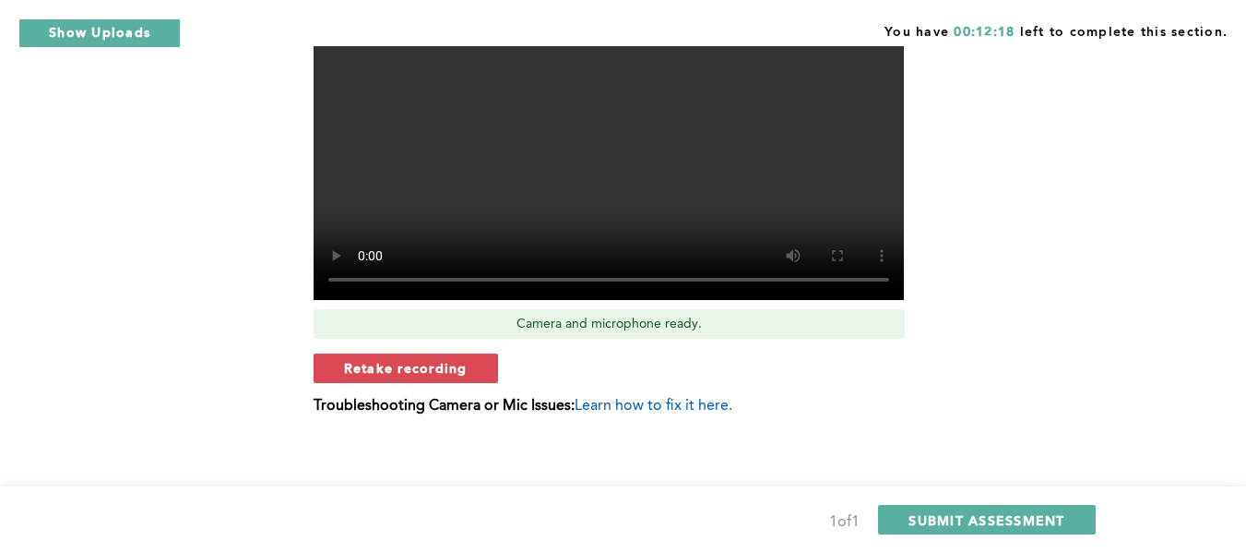
scroll to position [1000, 0]
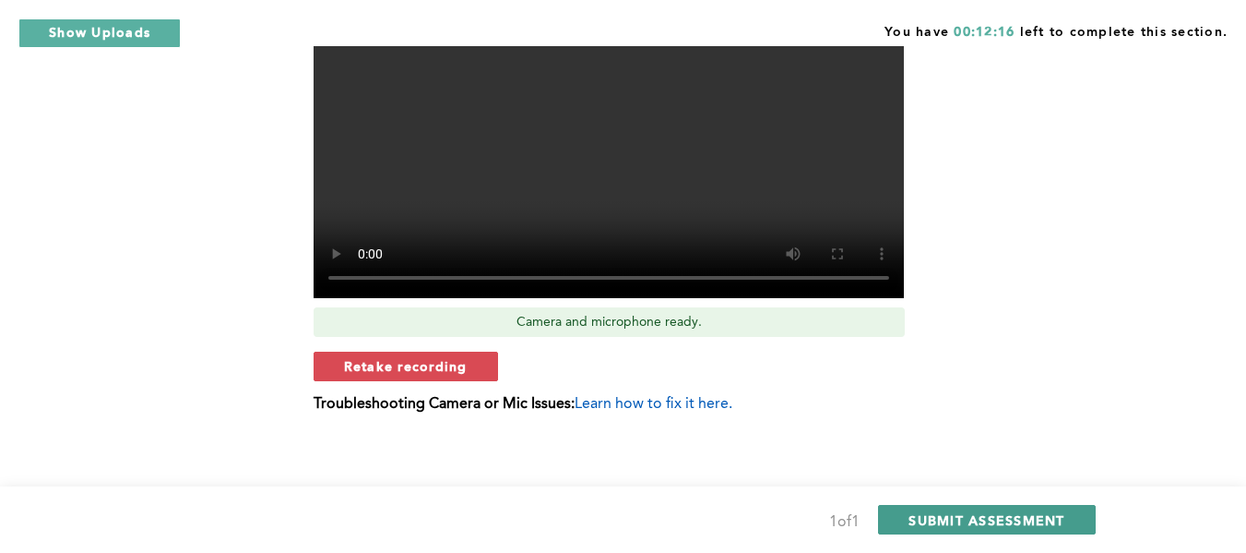
click at [1031, 518] on span "SUBMIT ASSESSMENT" at bounding box center [987, 520] width 156 height 18
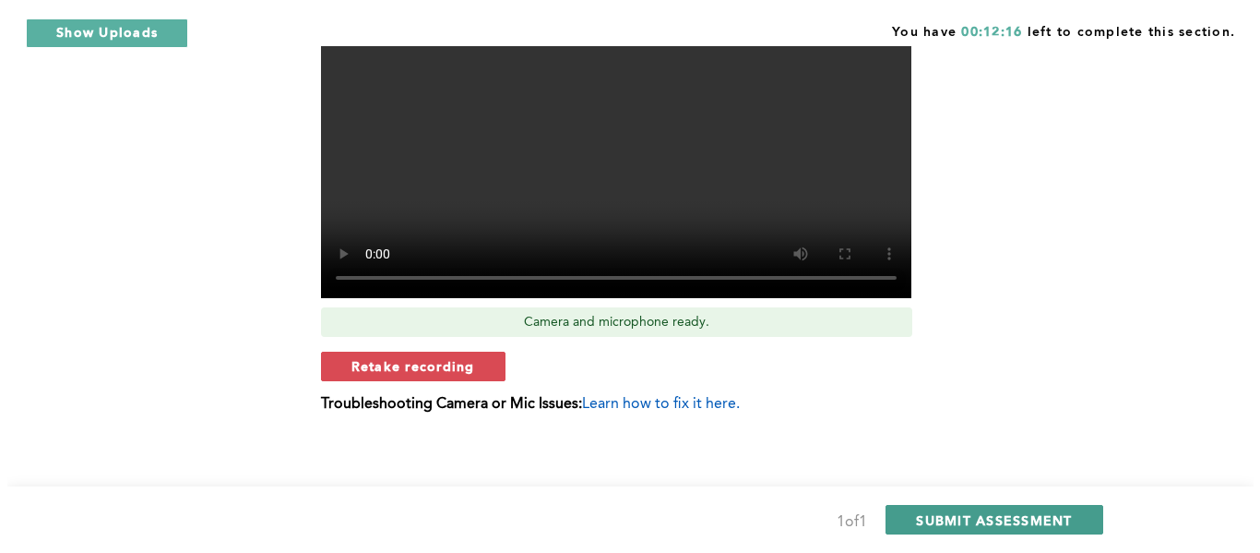
scroll to position [0, 0]
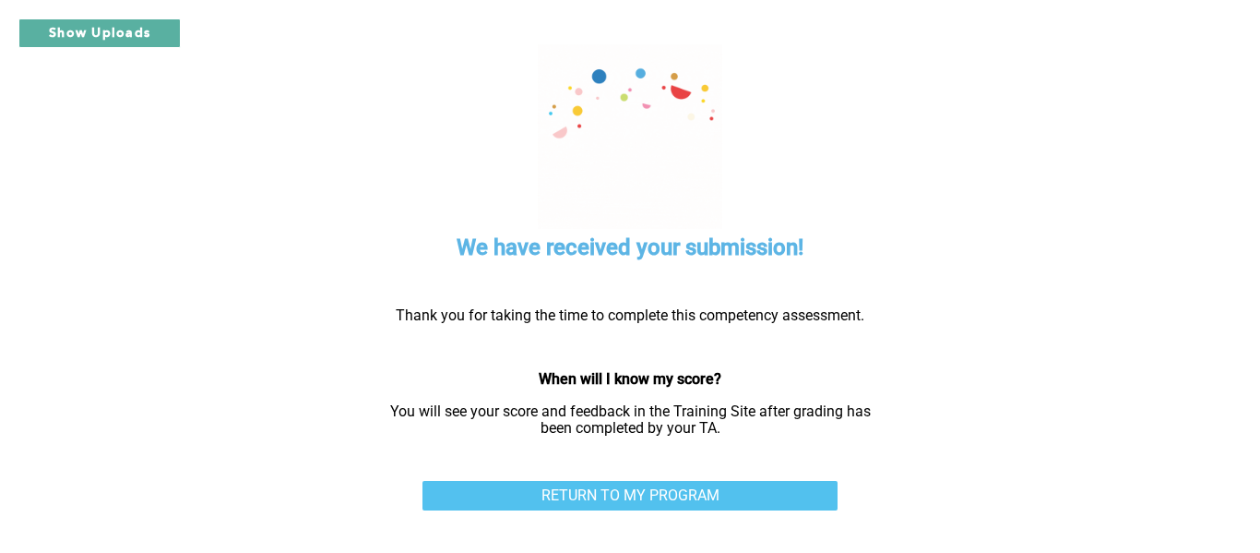
click at [617, 489] on link "RETURN TO MY PROGRAM" at bounding box center [629, 496] width 415 height 30
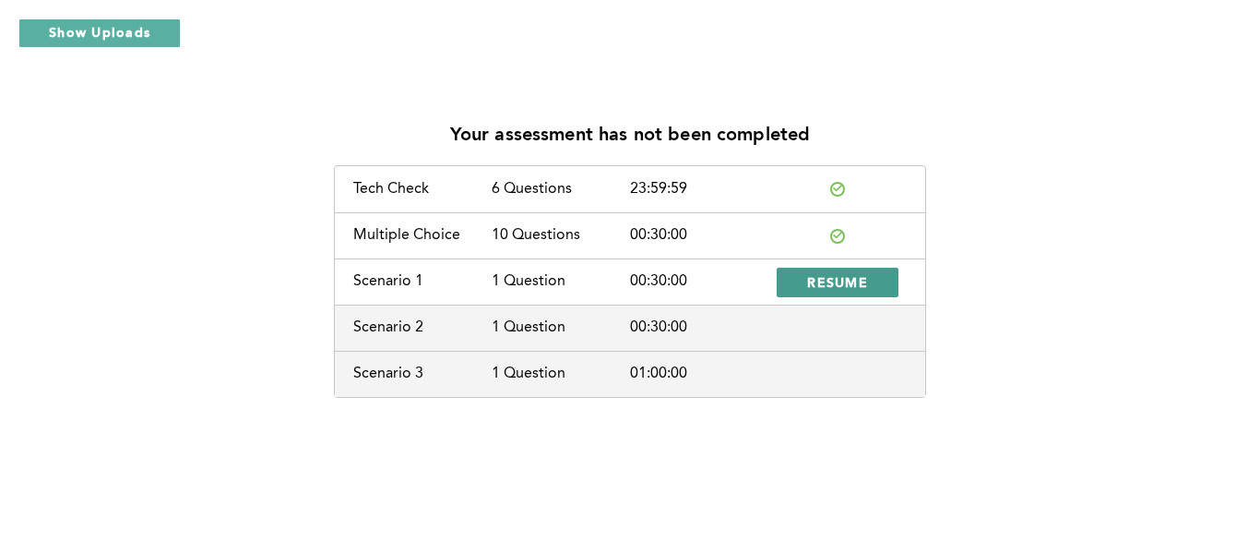
click at [842, 272] on button "RESUME" at bounding box center [838, 282] width 122 height 30
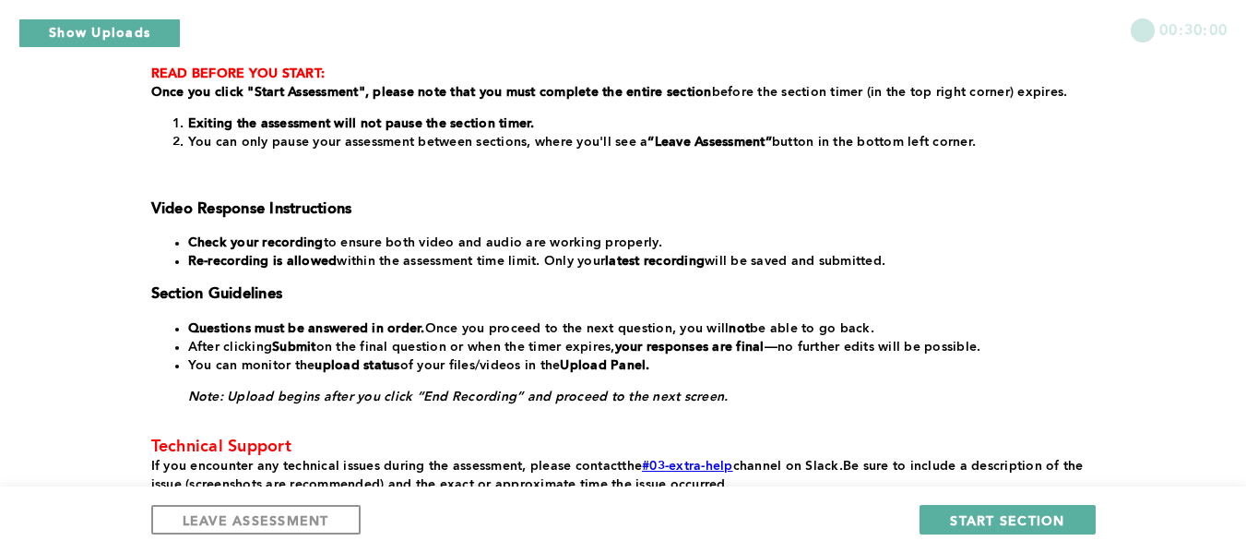
scroll to position [513, 0]
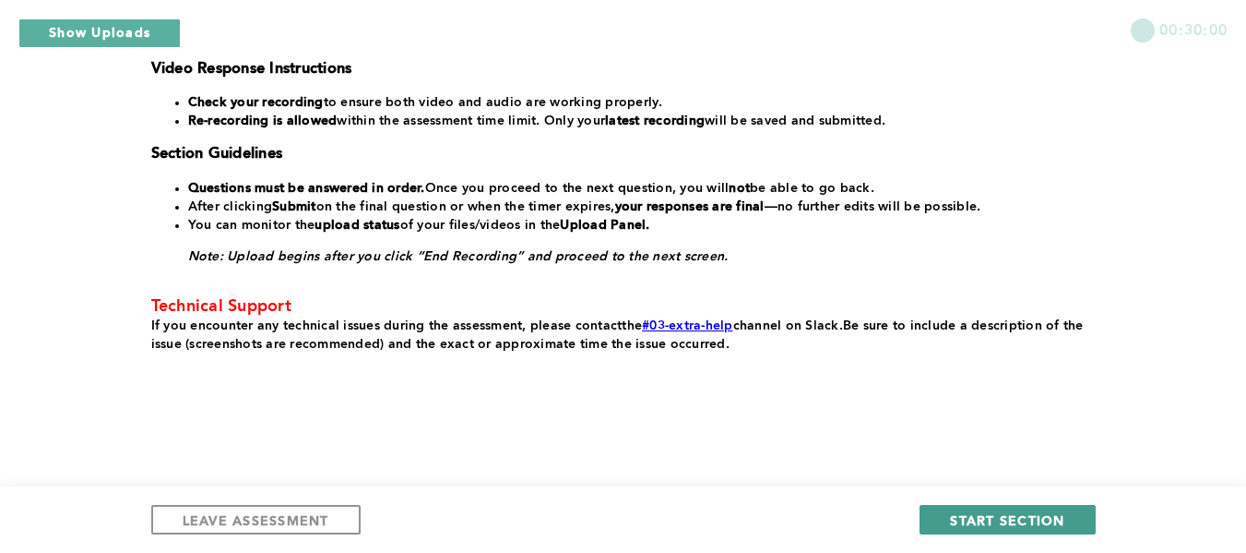
click at [1010, 517] on span "START SECTION" at bounding box center [1007, 520] width 114 height 18
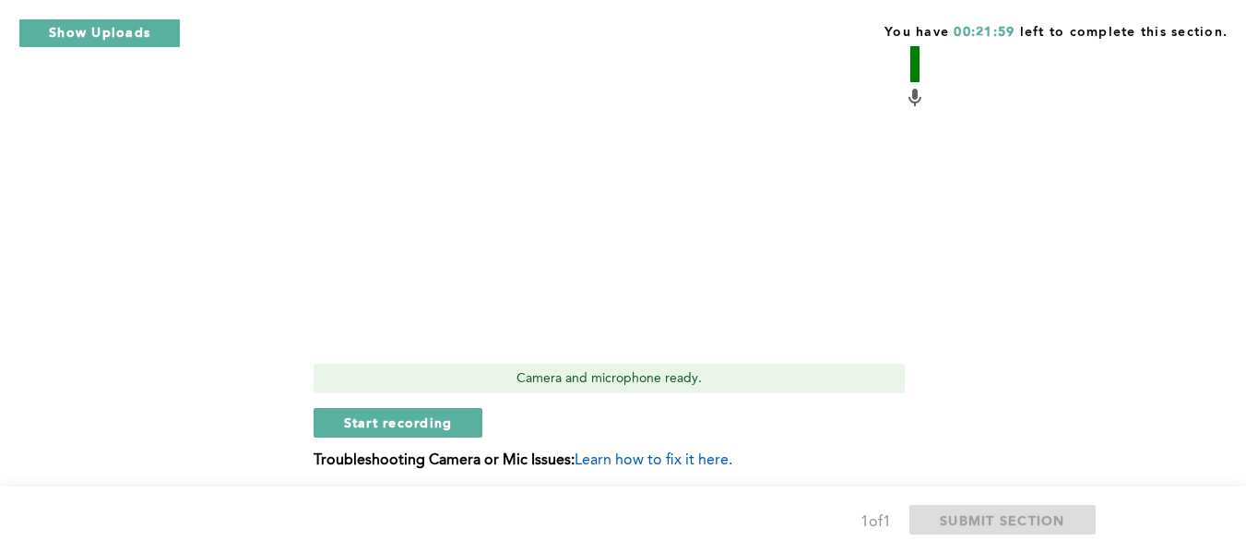
scroll to position [658, 0]
click at [402, 422] on span "Start recording" at bounding box center [398, 420] width 109 height 18
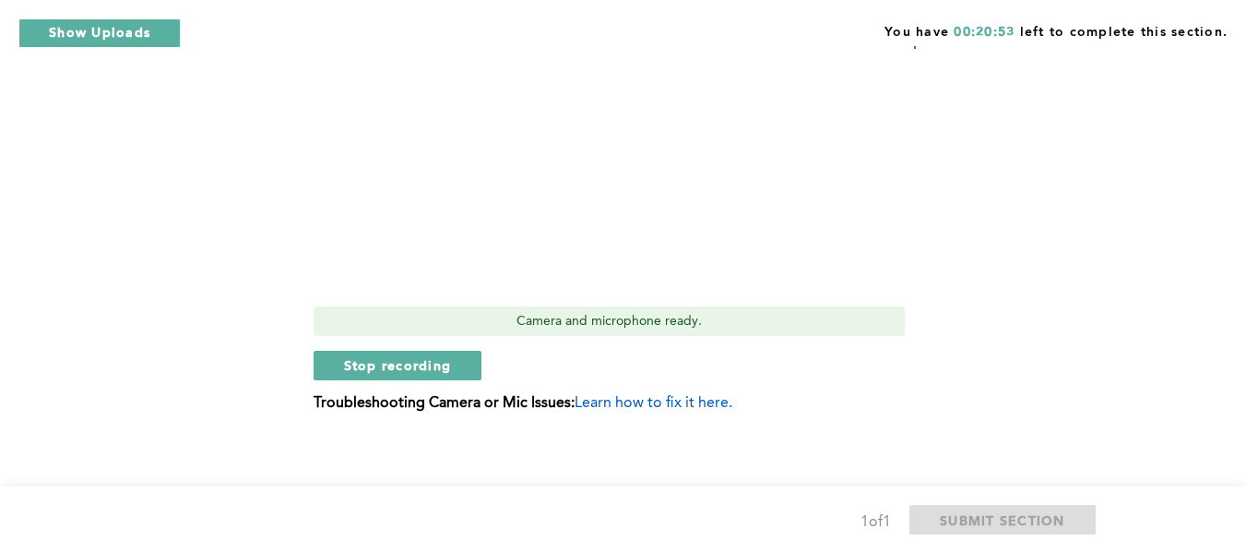
scroll to position [720, 0]
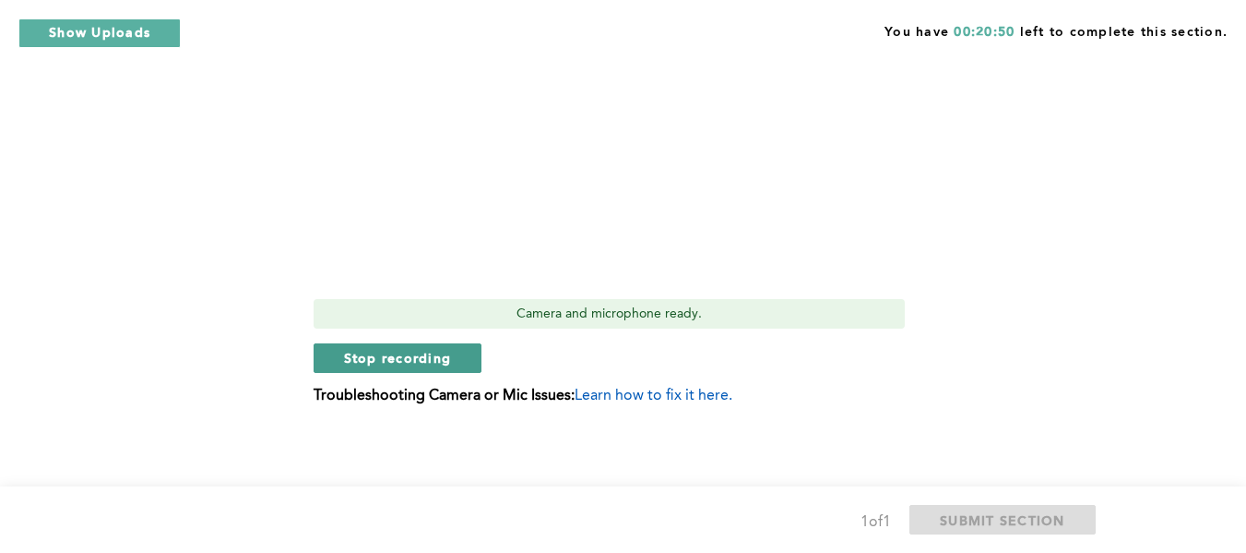
click at [425, 351] on span "Stop recording" at bounding box center [398, 358] width 108 height 18
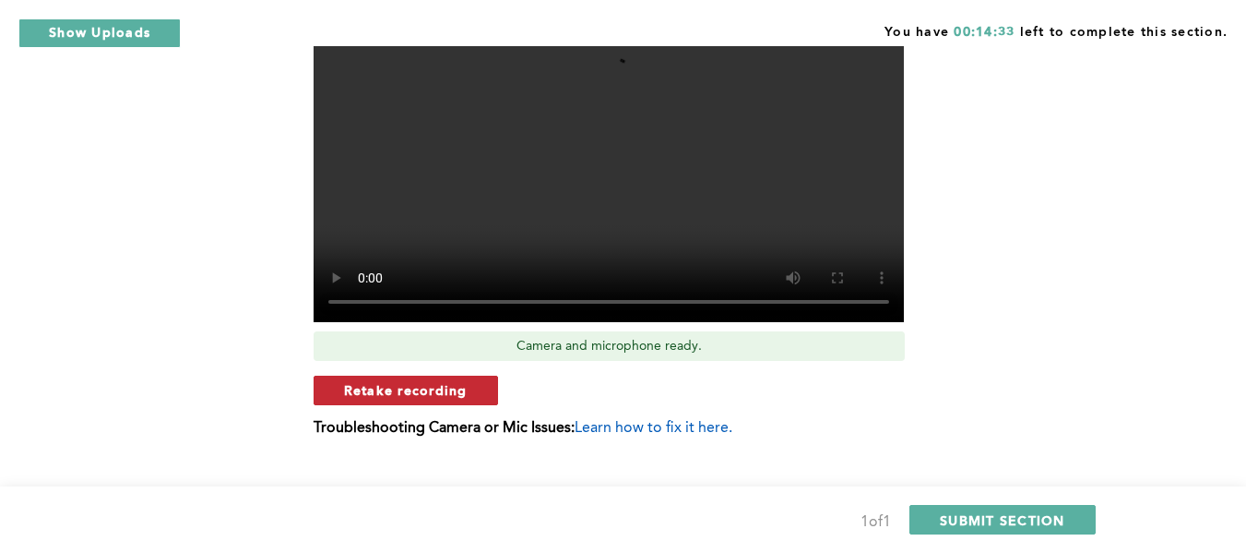
scroll to position [690, 0]
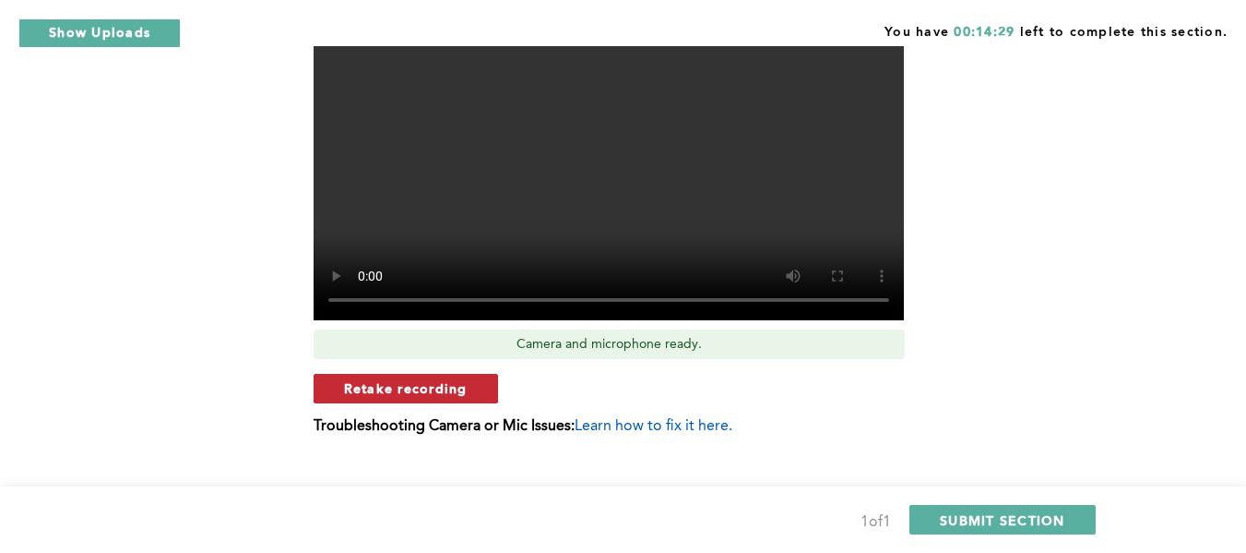
click at [392, 390] on span "Retake recording" at bounding box center [406, 388] width 124 height 18
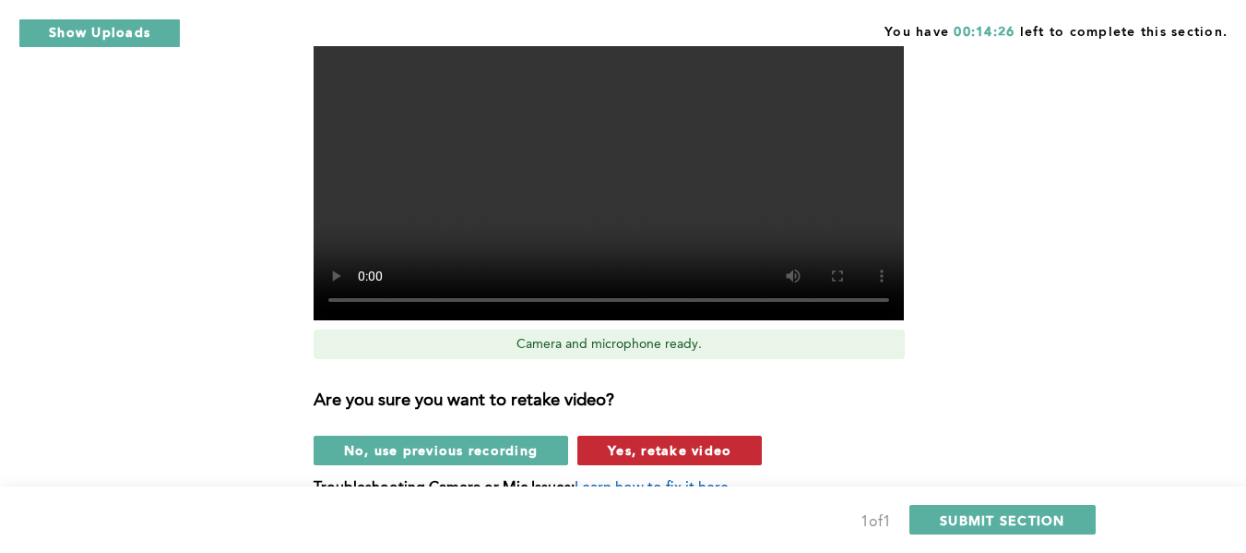
click at [673, 450] on span "Yes, retake video" at bounding box center [670, 450] width 124 height 18
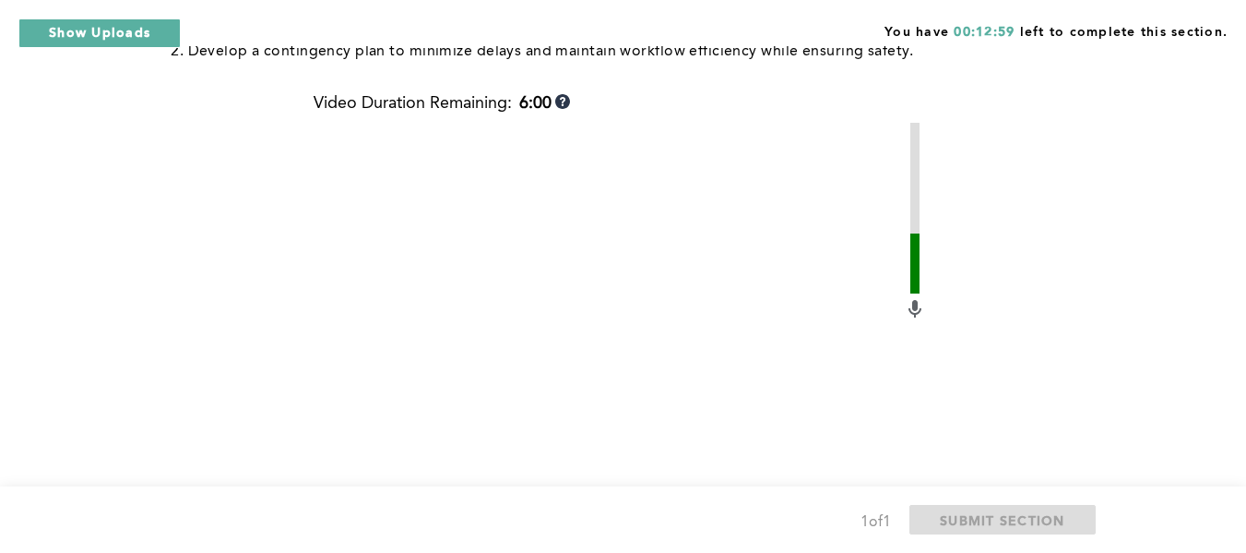
scroll to position [720, 0]
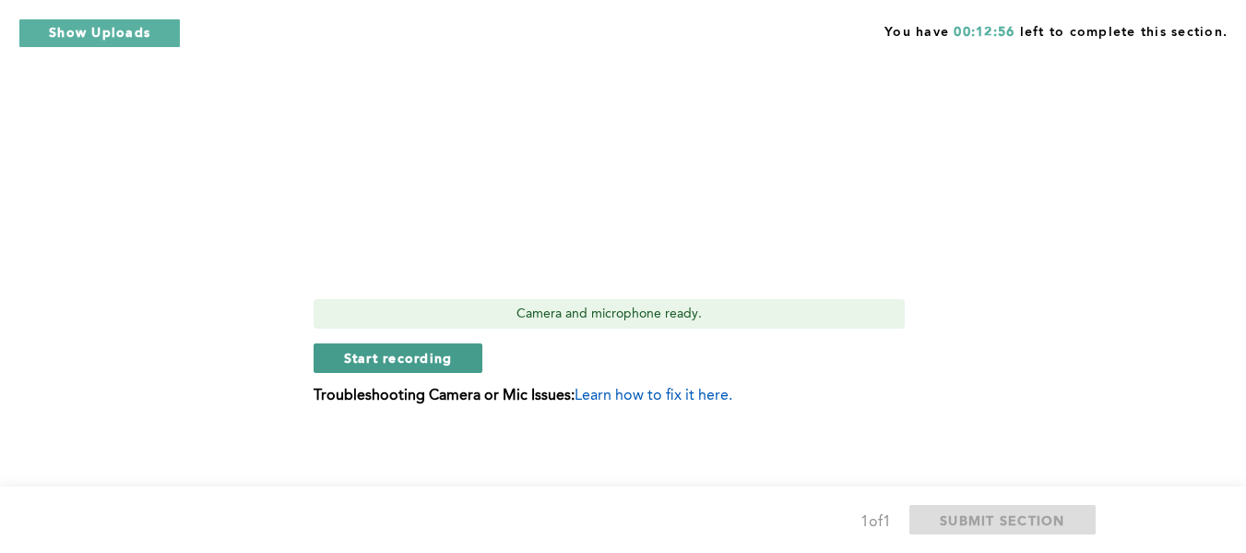
click at [408, 355] on span "Start recording" at bounding box center [398, 358] width 109 height 18
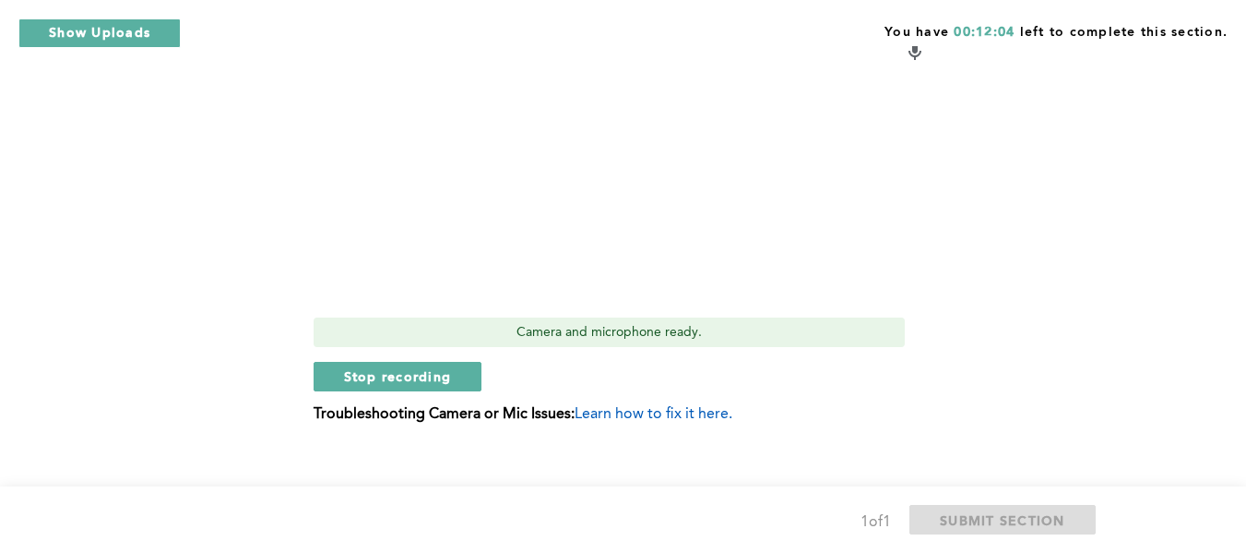
scroll to position [706, 0]
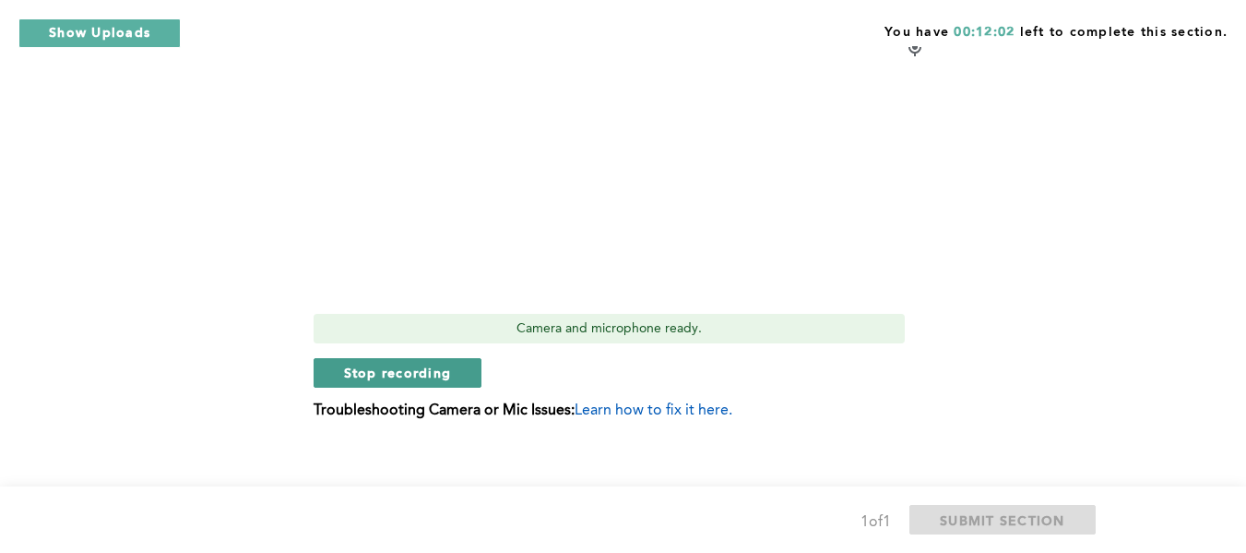
click at [392, 371] on span "Stop recording" at bounding box center [398, 372] width 108 height 18
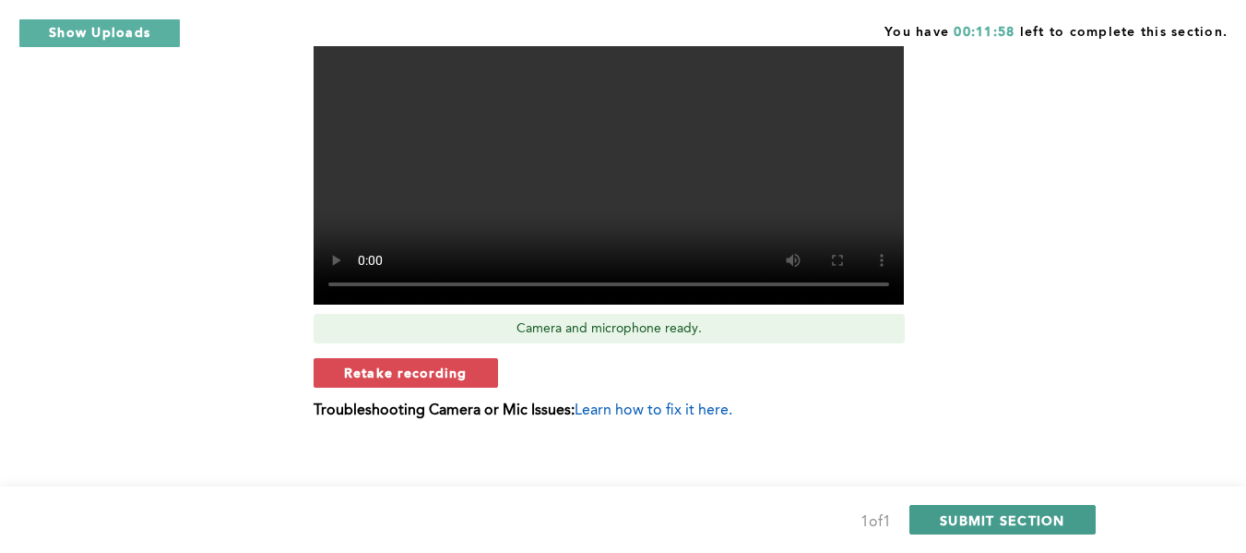
click at [1004, 524] on span "SUBMIT SECTION" at bounding box center [1002, 520] width 125 height 18
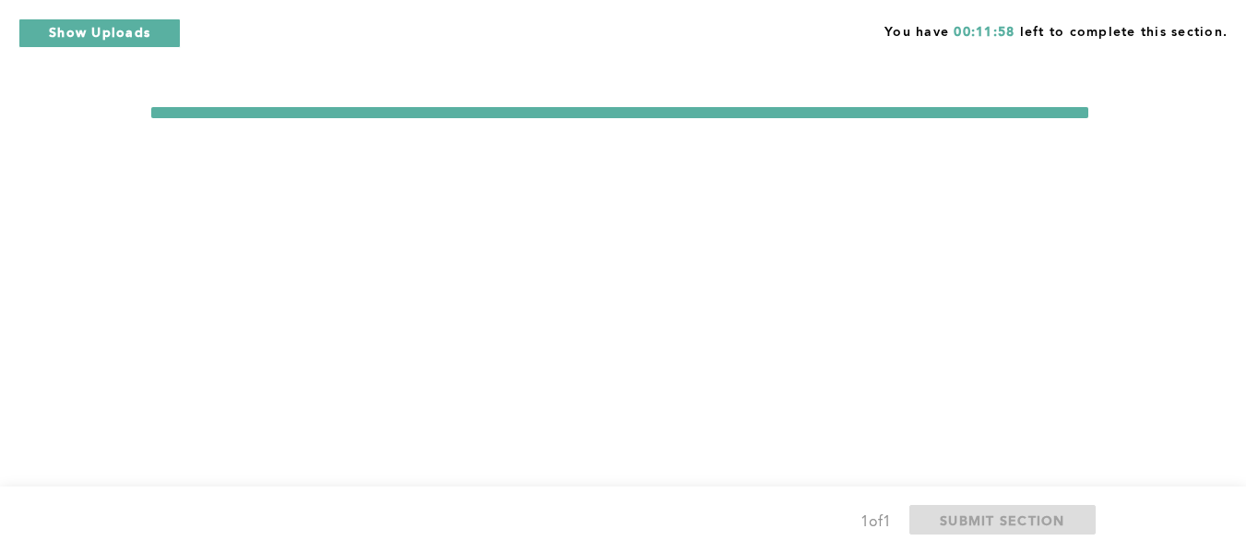
scroll to position [0, 0]
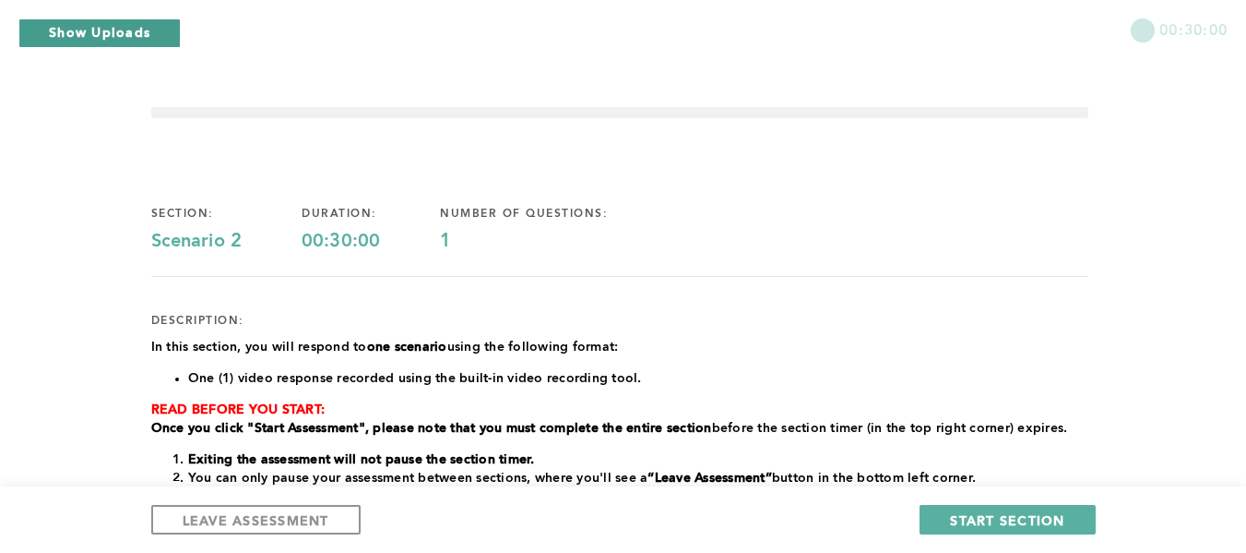
click at [77, 29] on button "Show Uploads" at bounding box center [99, 33] width 162 height 30
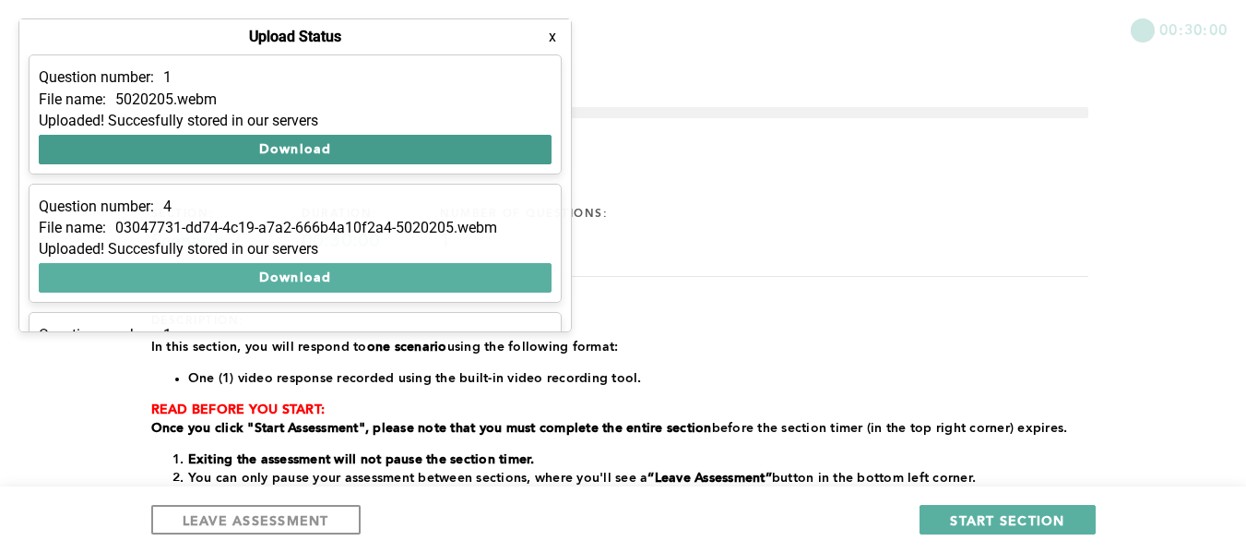
click at [228, 157] on button "Download" at bounding box center [295, 150] width 513 height 30
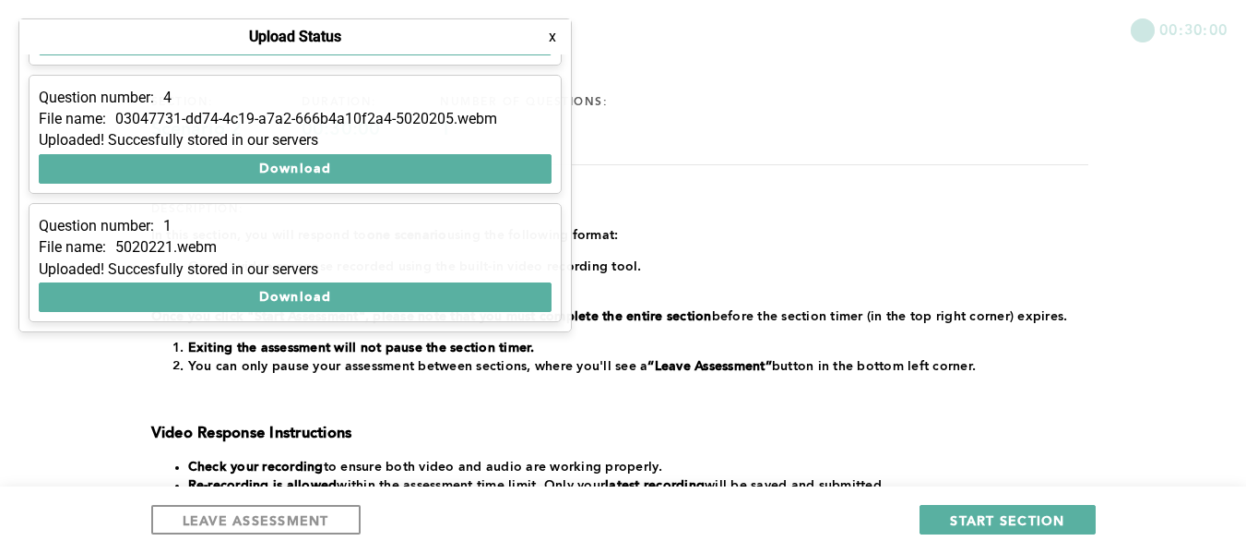
scroll to position [113, 0]
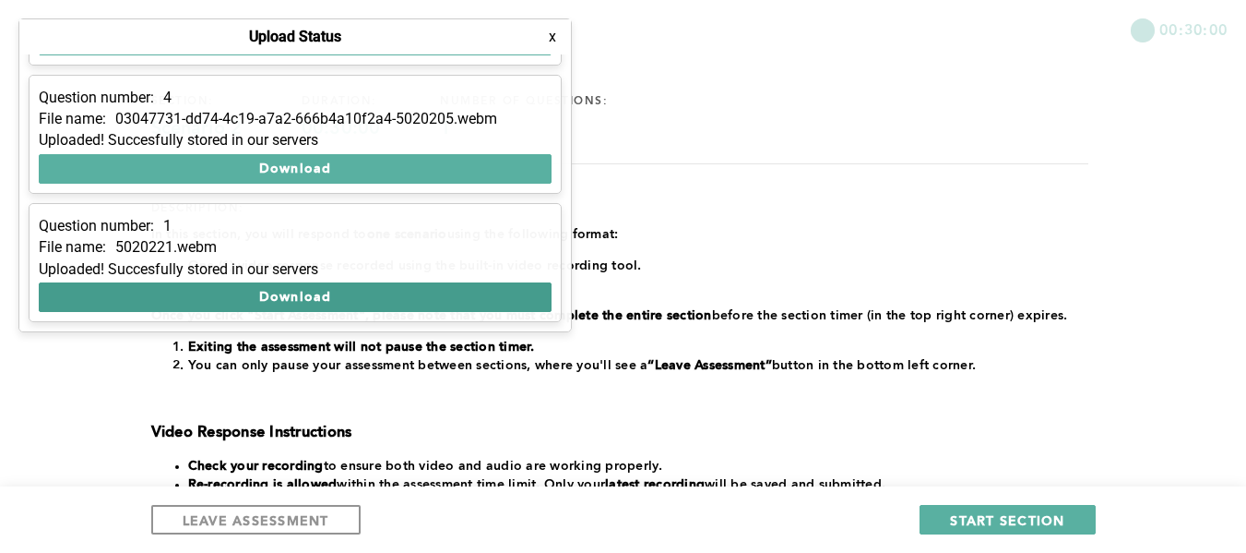
click at [263, 297] on button "Download" at bounding box center [295, 297] width 513 height 30
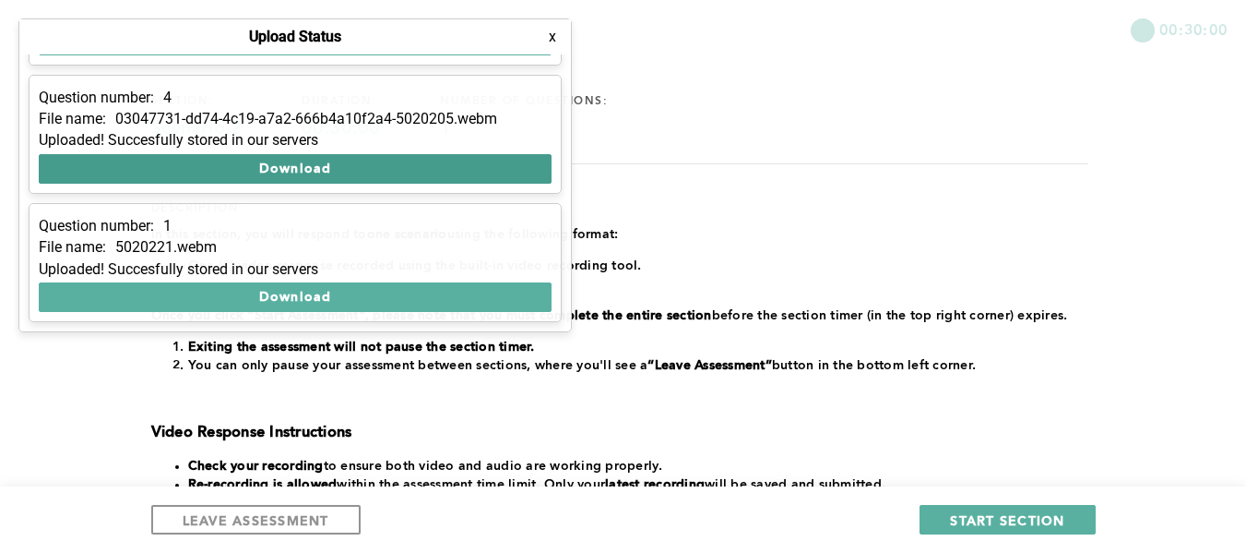
click at [342, 169] on button "Download" at bounding box center [295, 169] width 513 height 30
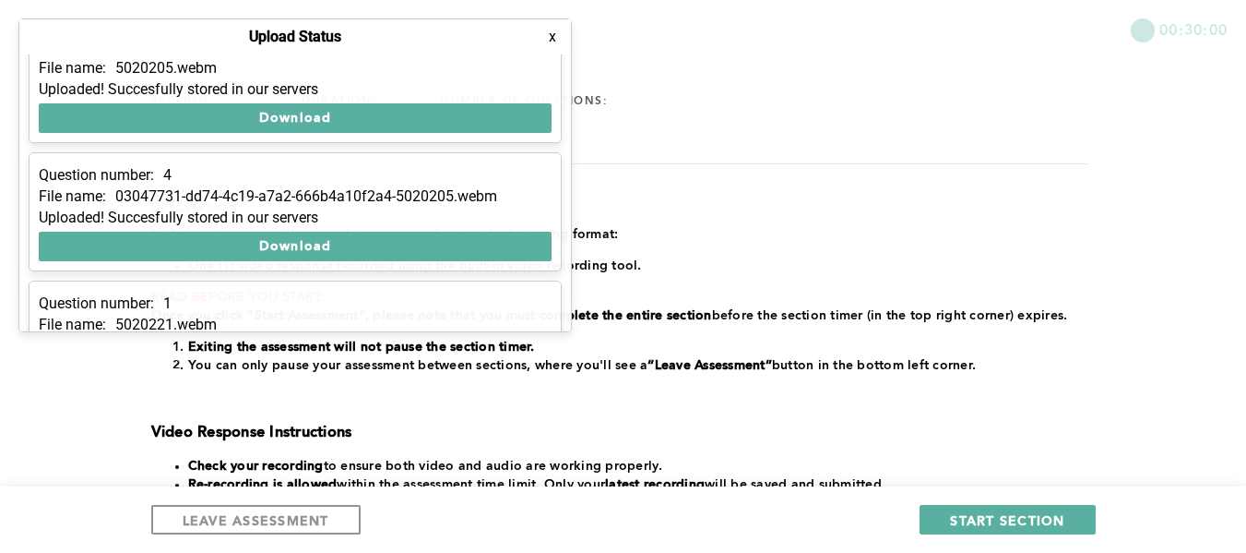
scroll to position [0, 0]
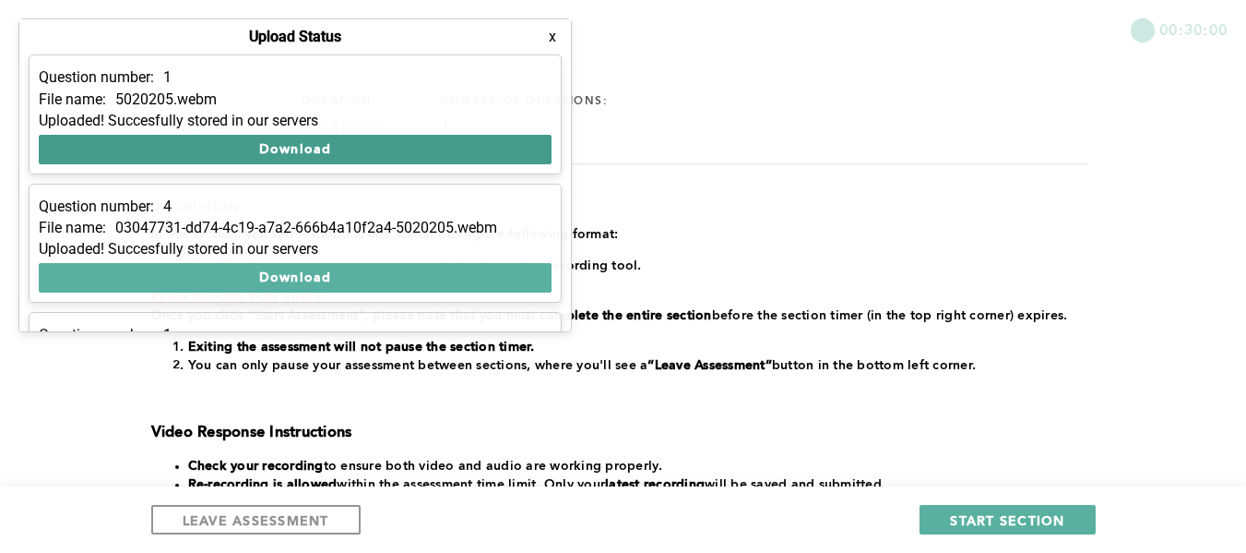
click at [293, 149] on button "Download" at bounding box center [295, 150] width 513 height 30
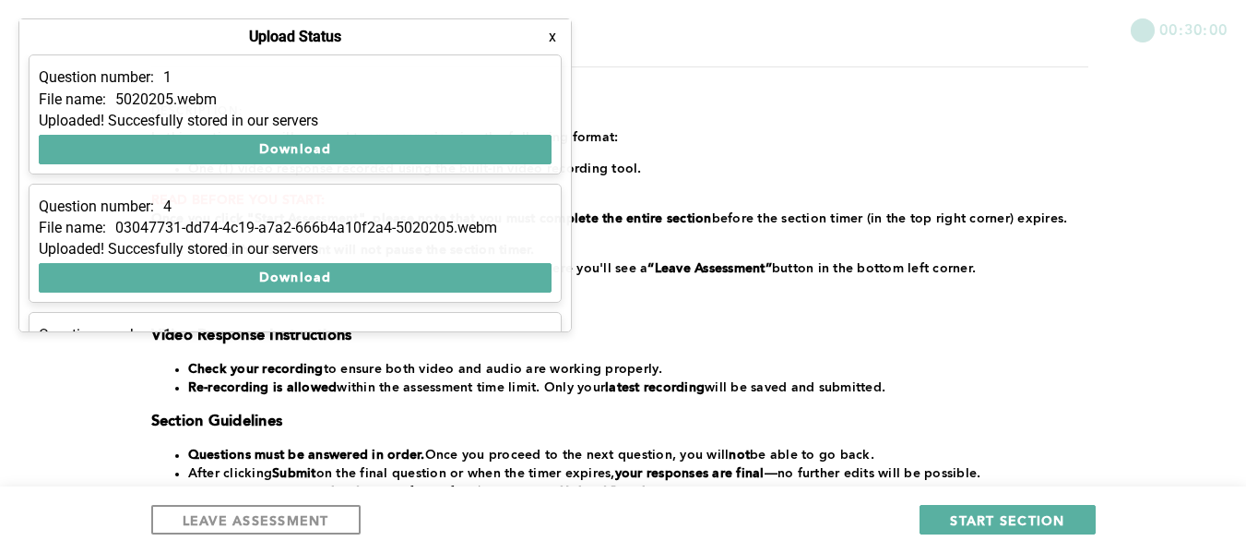
scroll to position [207, 0]
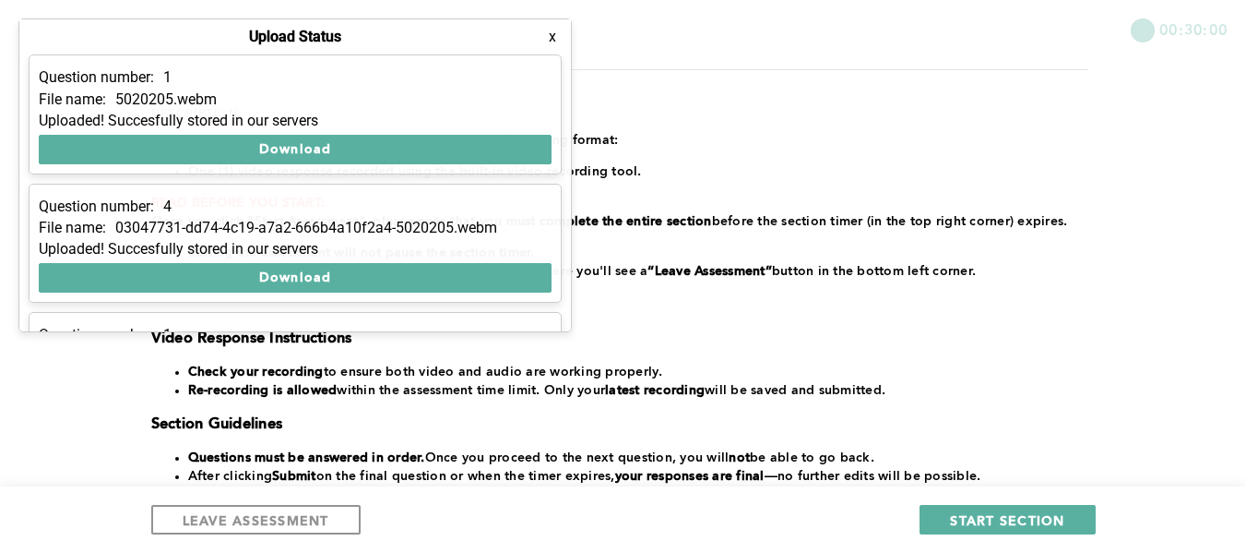
click at [553, 40] on button "x" at bounding box center [552, 37] width 18 height 18
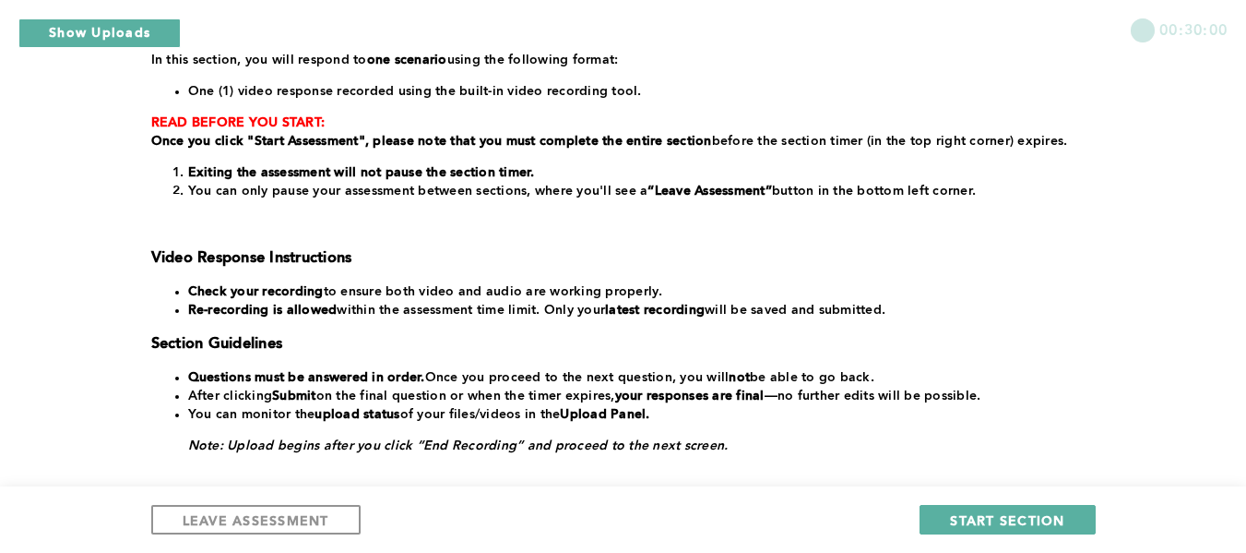
scroll to position [475, 0]
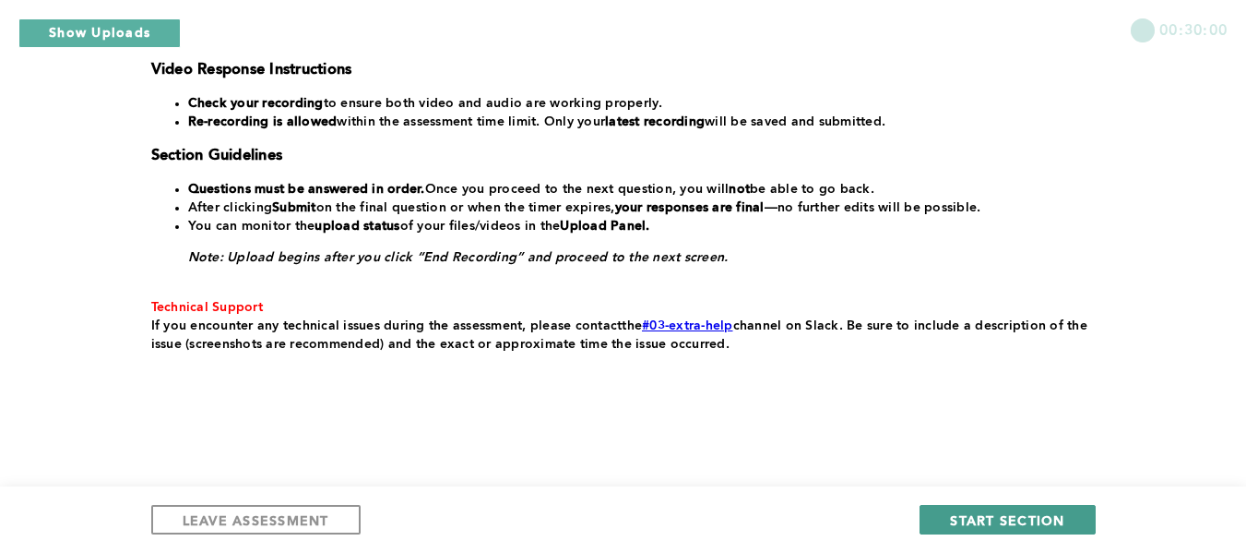
click at [998, 519] on span "START SECTION" at bounding box center [1007, 520] width 114 height 18
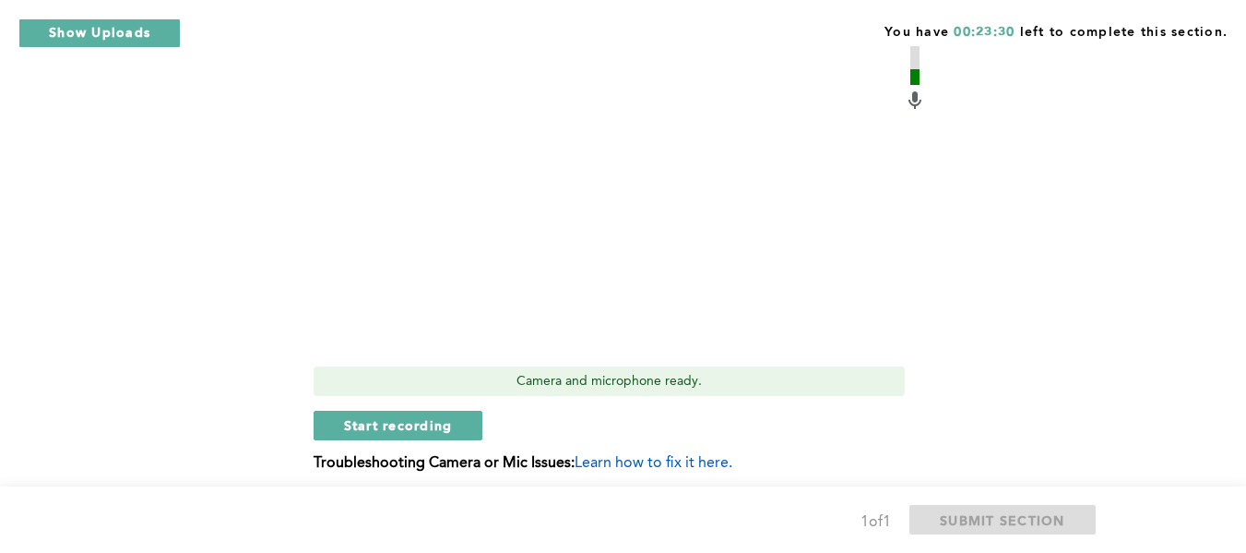
scroll to position [746, 0]
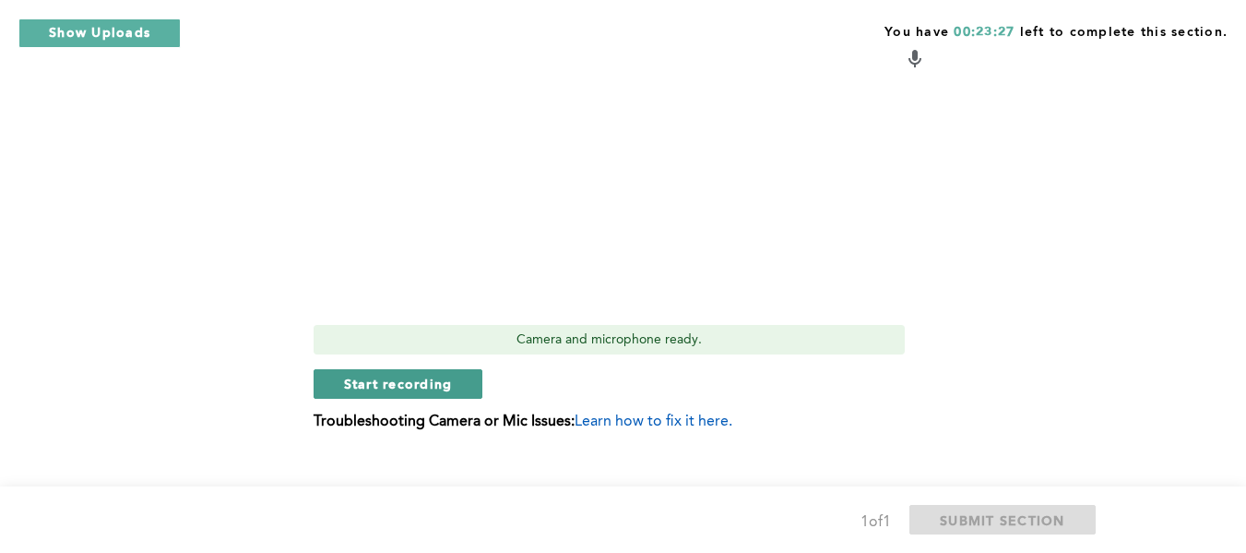
click at [392, 374] on span "Start recording" at bounding box center [398, 383] width 109 height 18
click at [353, 374] on span "Stop recording" at bounding box center [398, 383] width 108 height 18
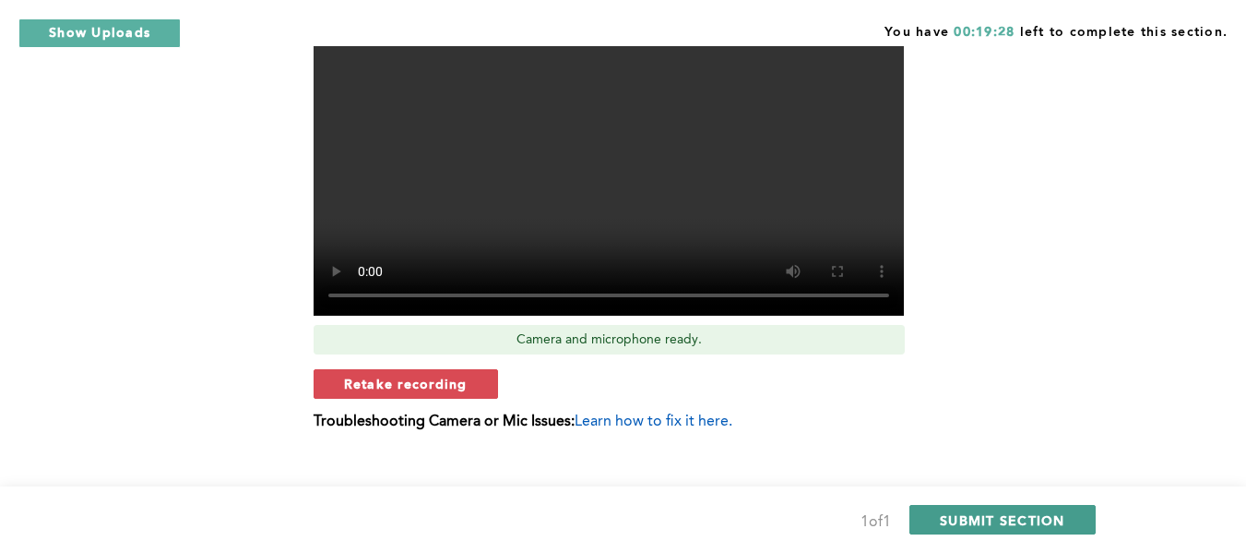
click at [1000, 525] on span "SUBMIT SECTION" at bounding box center [1002, 520] width 125 height 18
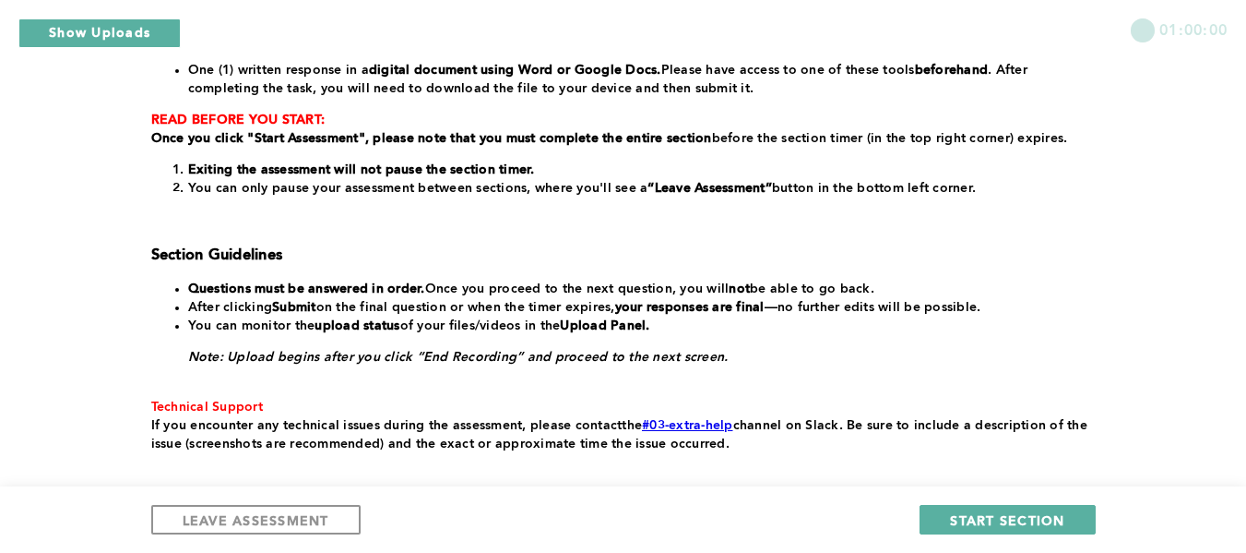
scroll to position [408, 0]
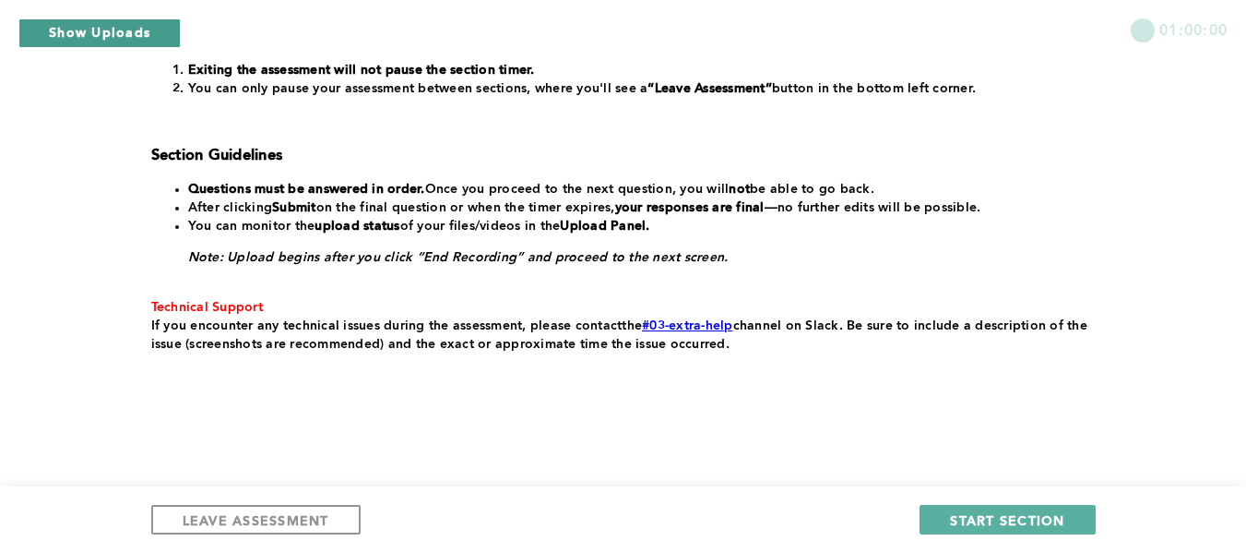
click at [85, 31] on button "Show Uploads" at bounding box center [99, 33] width 162 height 30
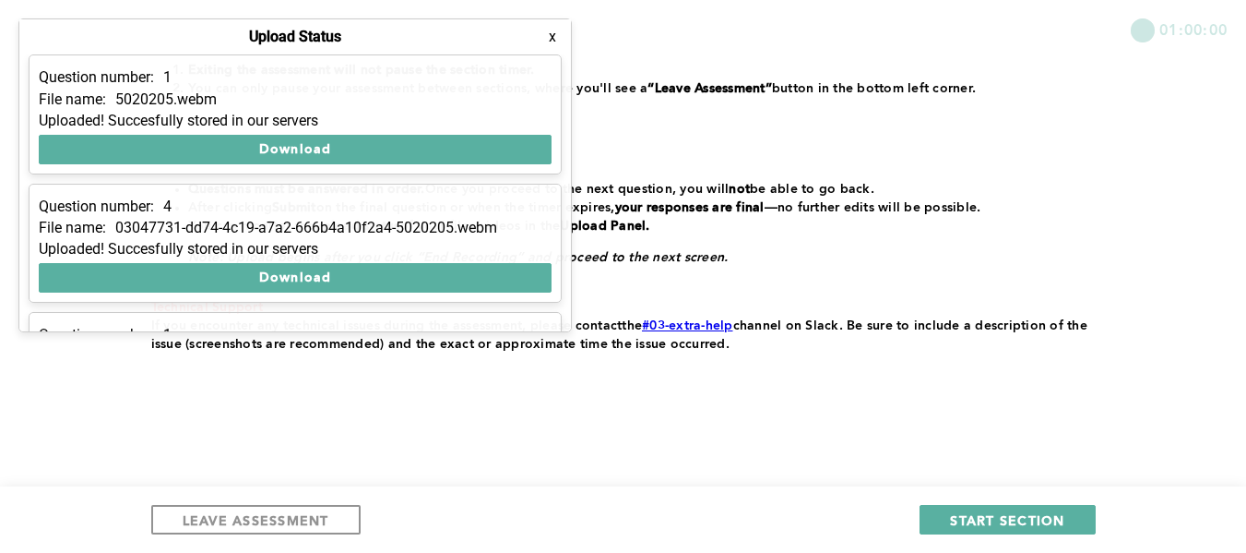
click at [549, 40] on button "x" at bounding box center [552, 37] width 18 height 18
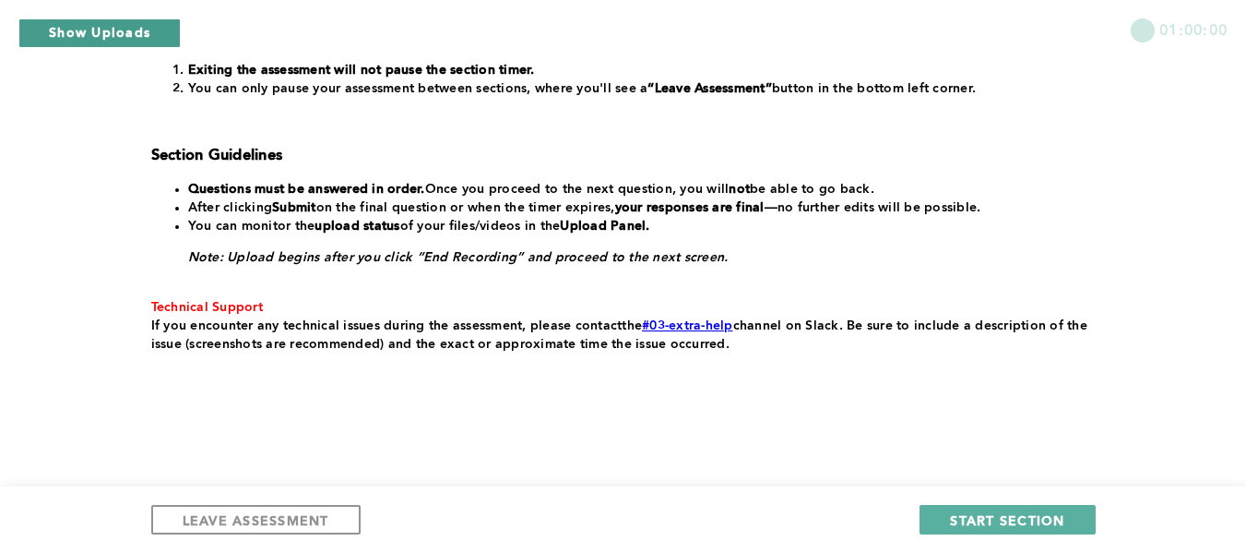
click at [118, 30] on button "Show Uploads" at bounding box center [99, 33] width 162 height 30
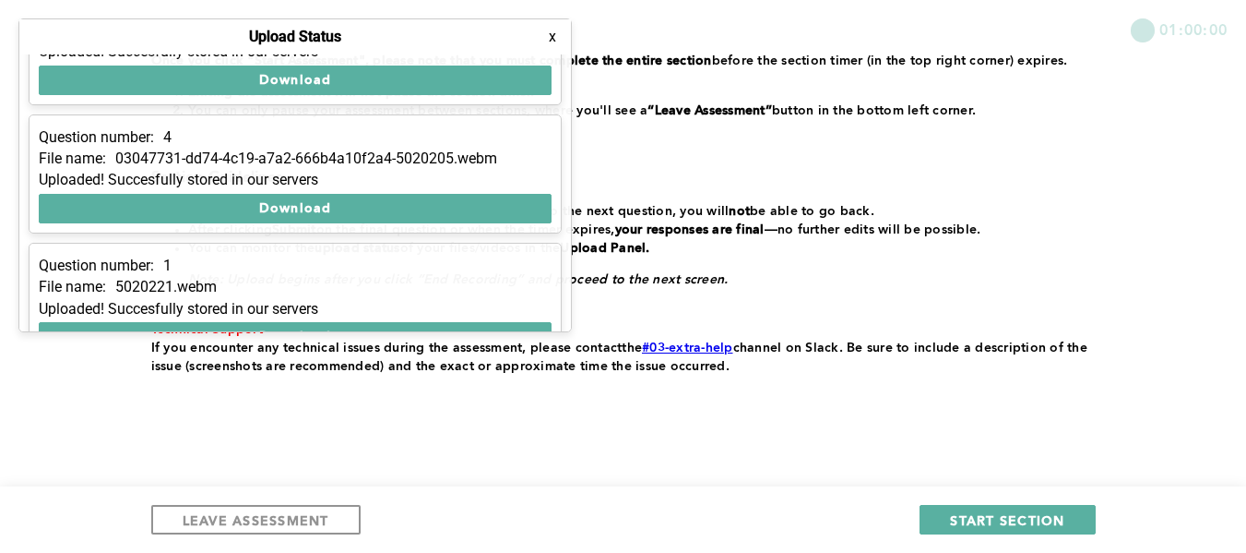
scroll to position [0, 0]
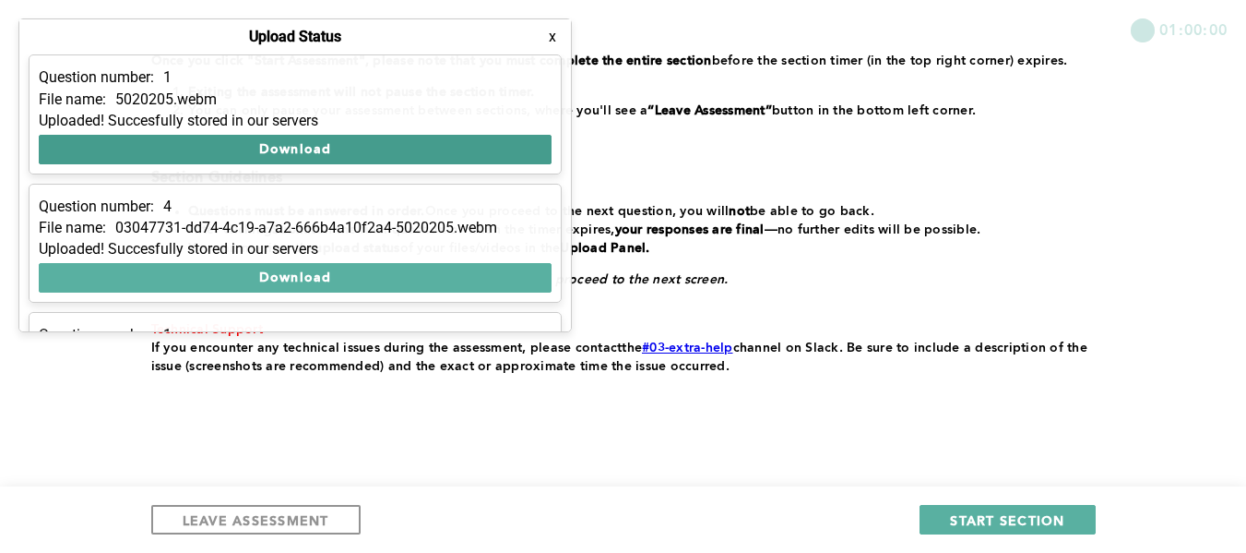
click at [286, 139] on button "Download" at bounding box center [295, 150] width 513 height 30
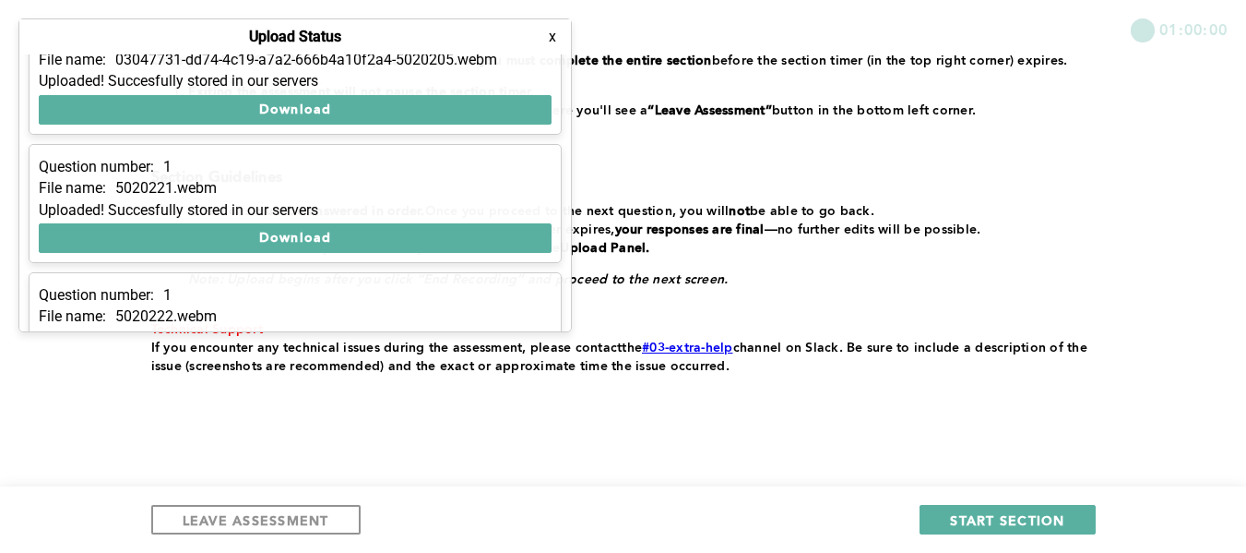
scroll to position [237, 0]
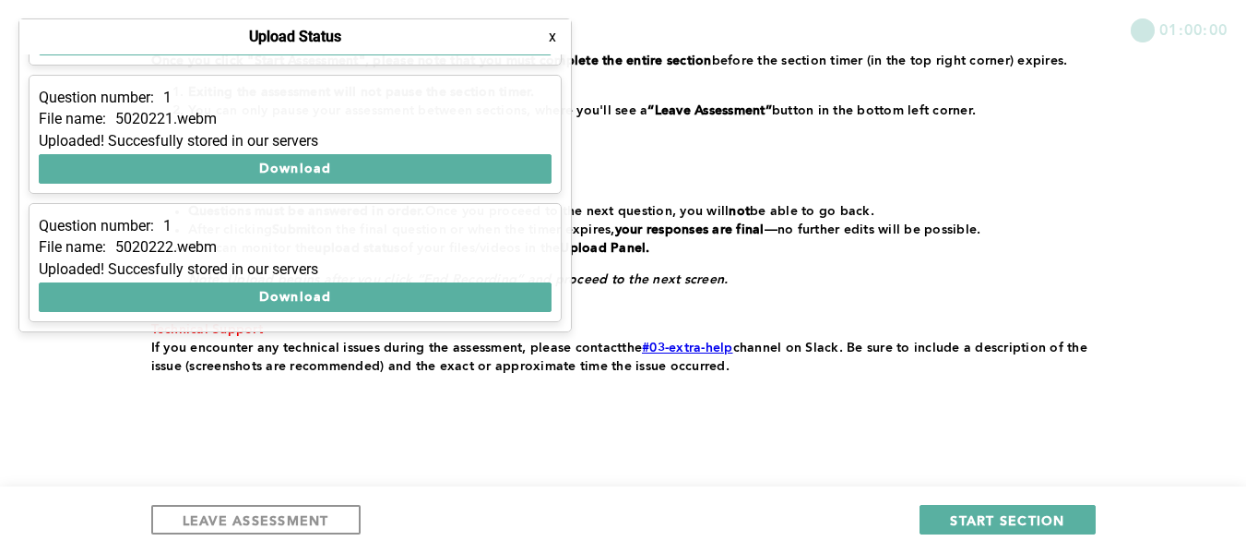
click at [551, 39] on button "x" at bounding box center [552, 37] width 18 height 18
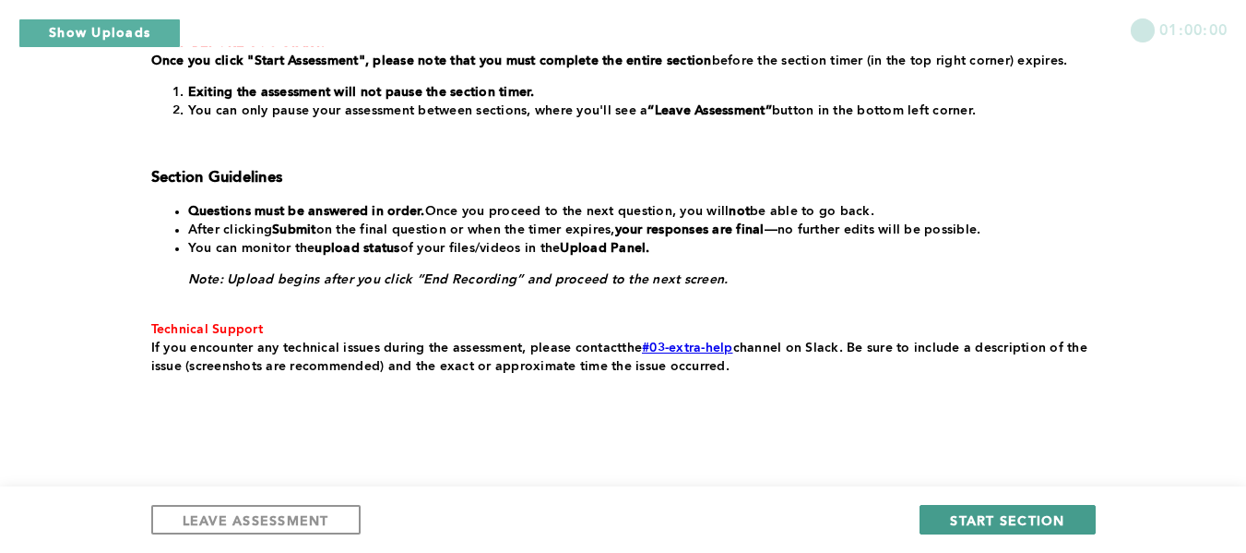
click at [1010, 524] on span "START SECTION" at bounding box center [1007, 520] width 114 height 18
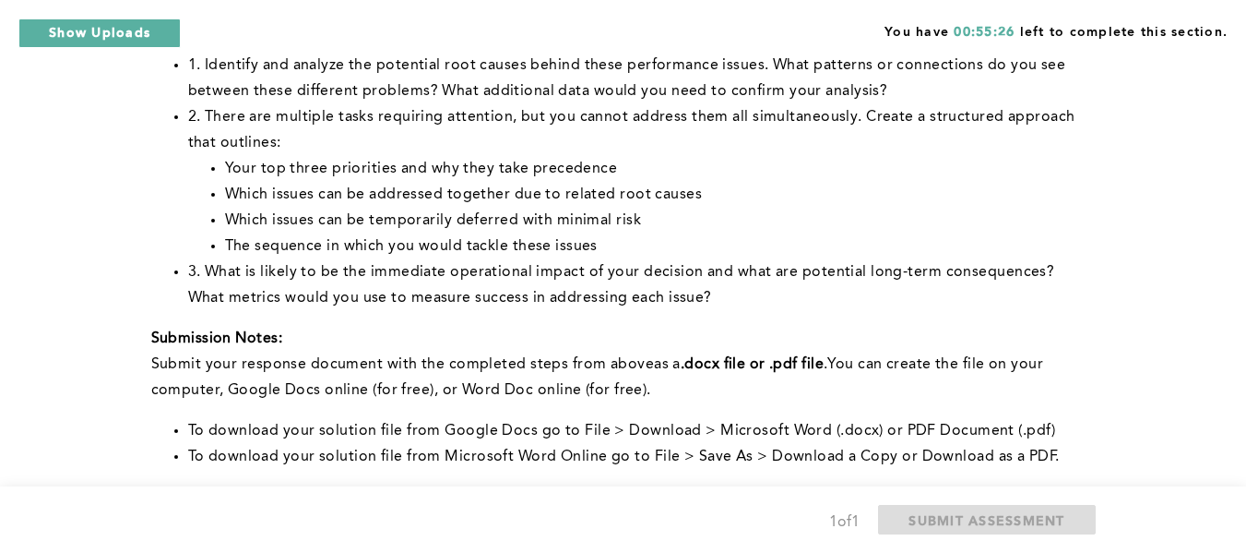
scroll to position [458, 0]
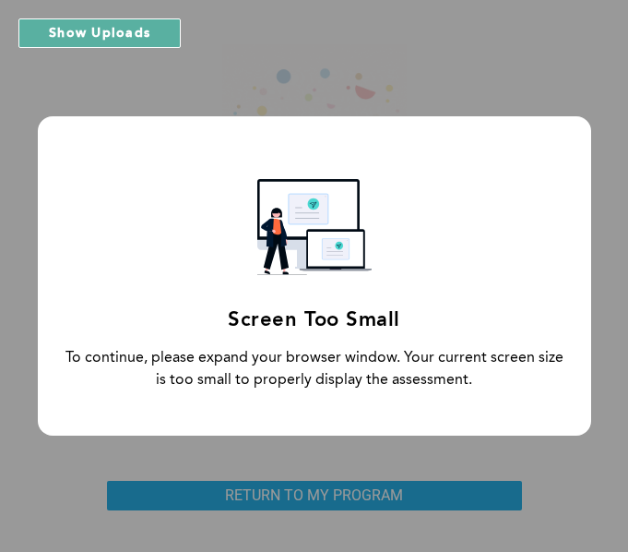
click at [312, 489] on div "Screen Too Small To continue, please expand your browser window. Your current s…" at bounding box center [314, 276] width 628 height 552
click at [388, 454] on div "Screen Too Small To continue, please expand your browser window. Your current s…" at bounding box center [314, 276] width 628 height 552
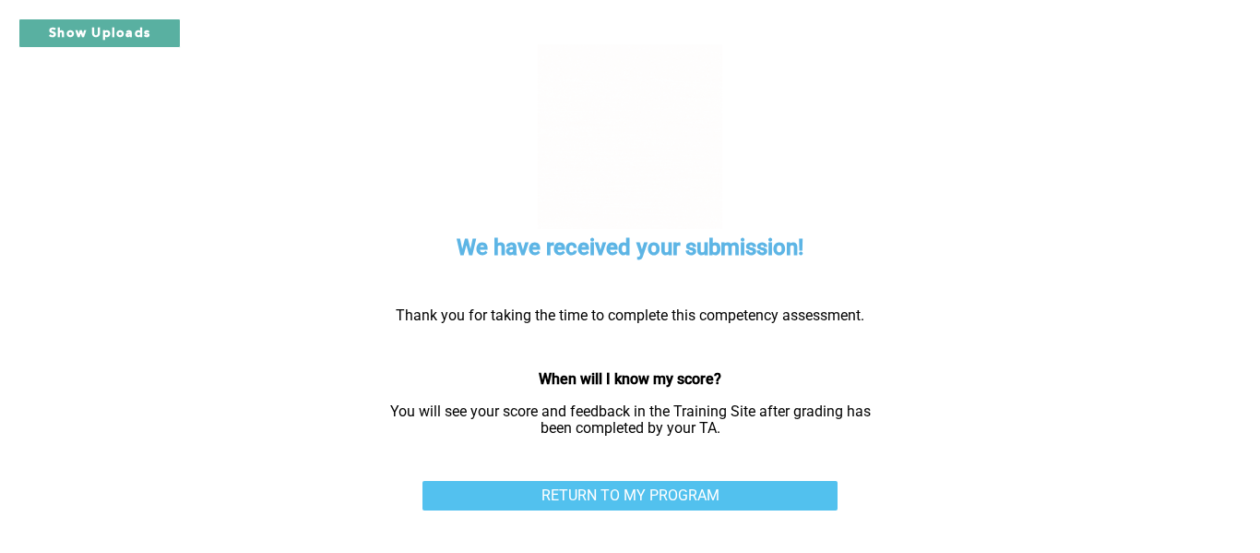
click at [612, 502] on link "RETURN TO MY PROGRAM" at bounding box center [629, 496] width 415 height 30
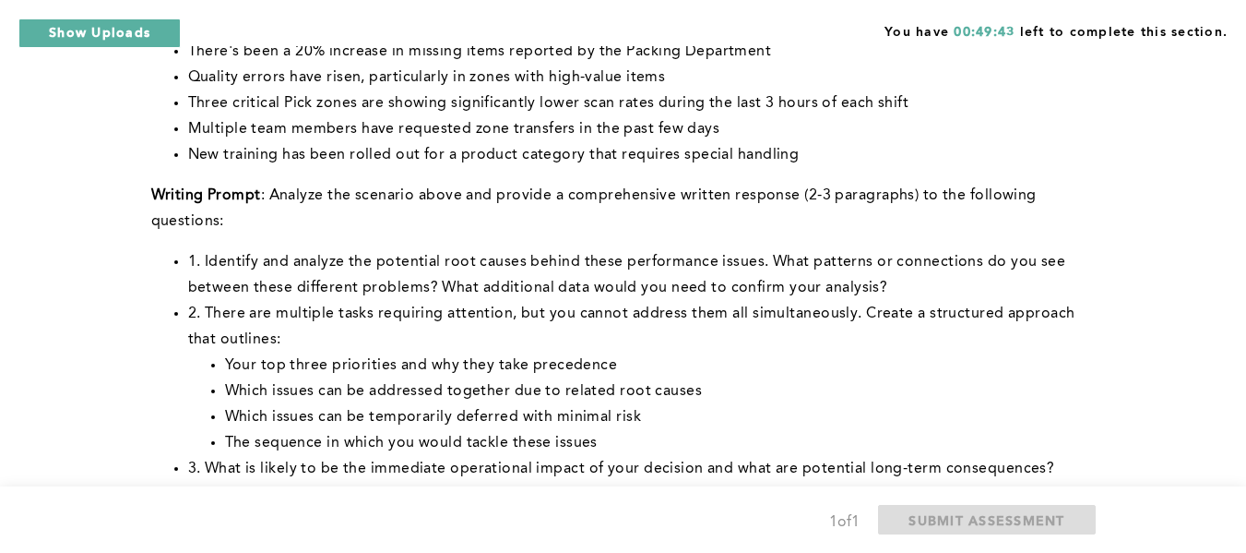
scroll to position [259, 0]
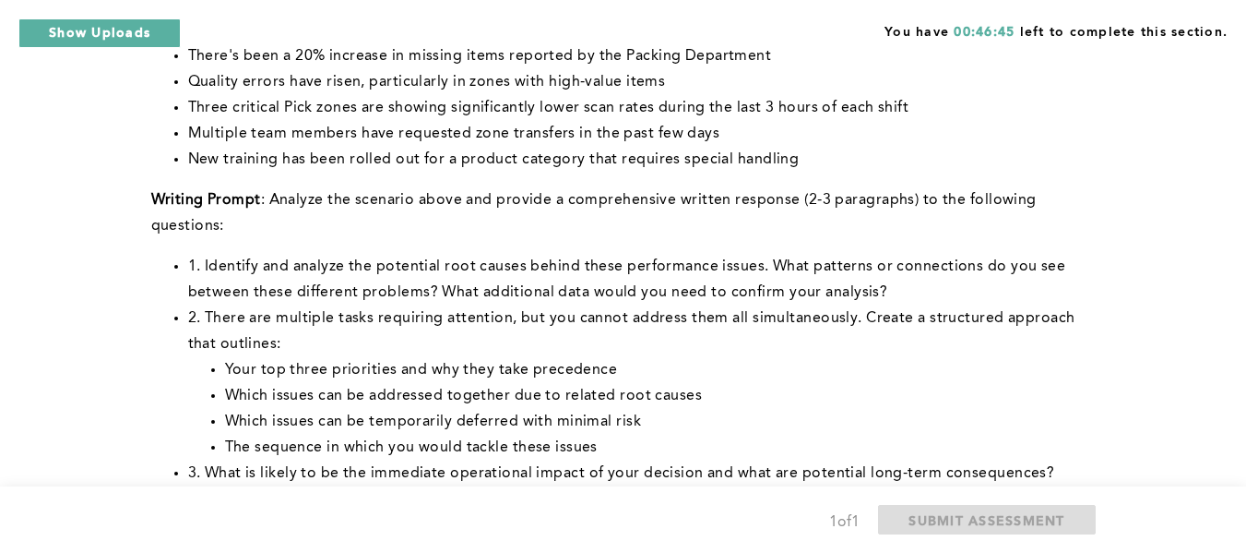
click at [1006, 376] on li "Your top three priorities and why they take precedence" at bounding box center [656, 370] width 863 height 26
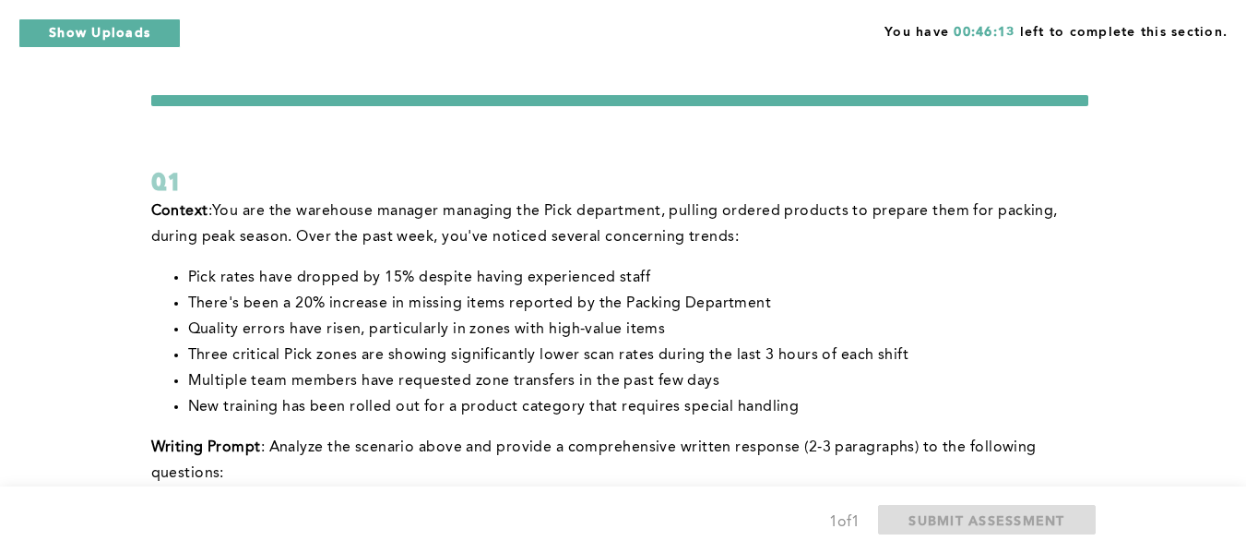
scroll to position [0, 0]
